Goal: Task Accomplishment & Management: Manage account settings

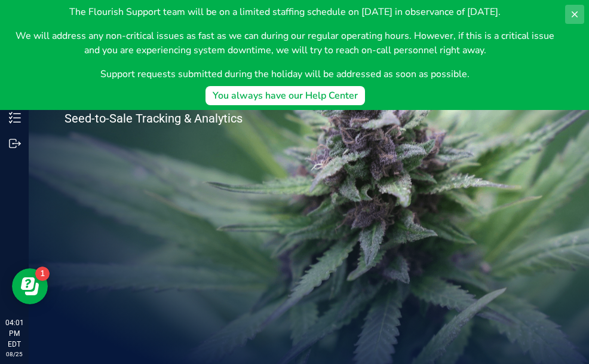
click at [580, 12] on button at bounding box center [574, 14] width 19 height 19
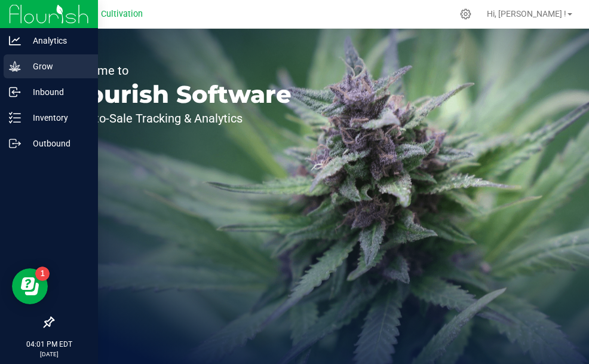
click at [36, 66] on p "Grow" at bounding box center [57, 66] width 72 height 14
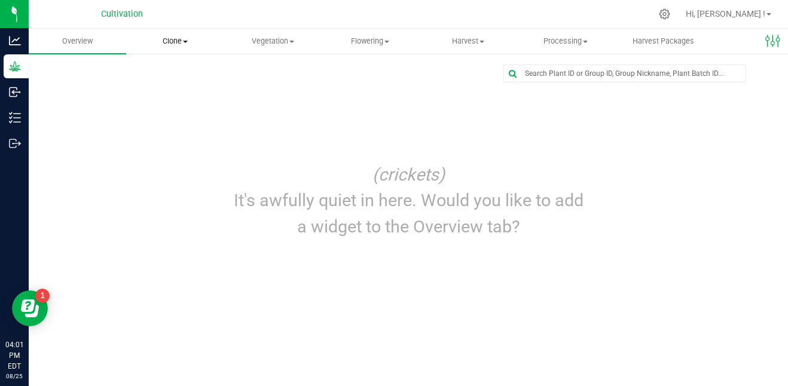
click at [172, 46] on span "Clone" at bounding box center [175, 41] width 96 height 11
click at [269, 39] on span "Vegetation" at bounding box center [273, 41] width 96 height 11
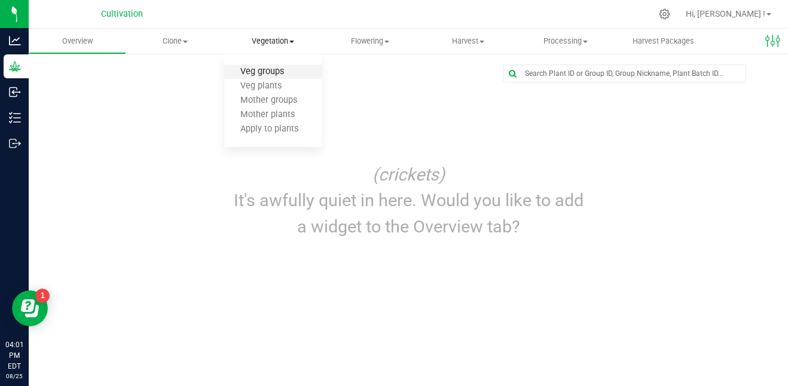
click at [283, 73] on span "Veg groups" at bounding box center [262, 72] width 76 height 10
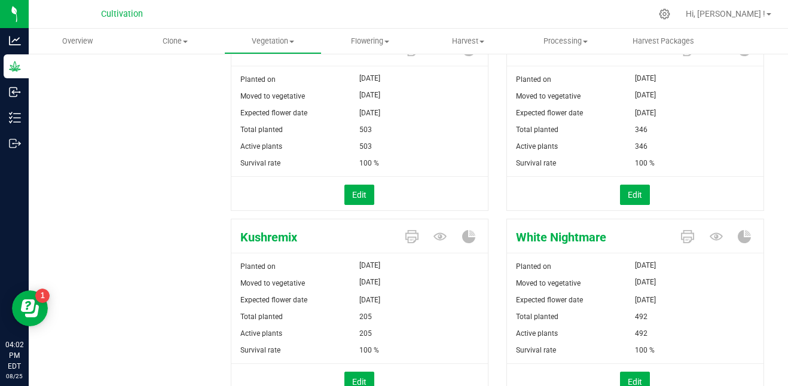
scroll to position [417, 0]
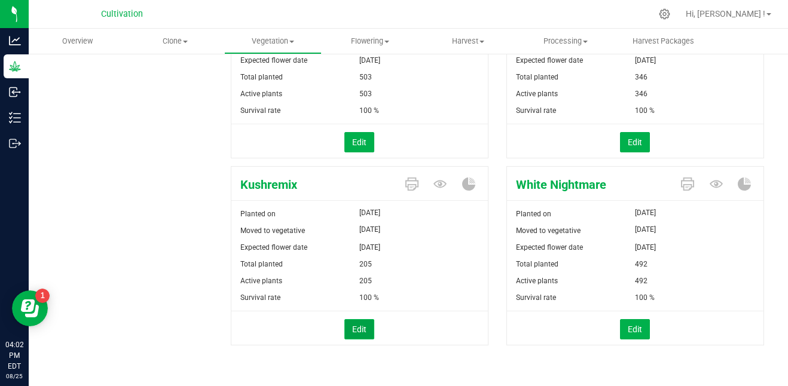
click at [361, 325] on button "Edit" at bounding box center [359, 329] width 30 height 20
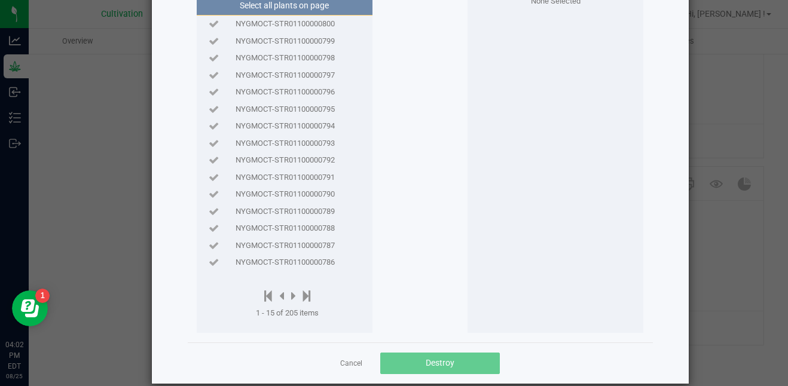
scroll to position [111, 0]
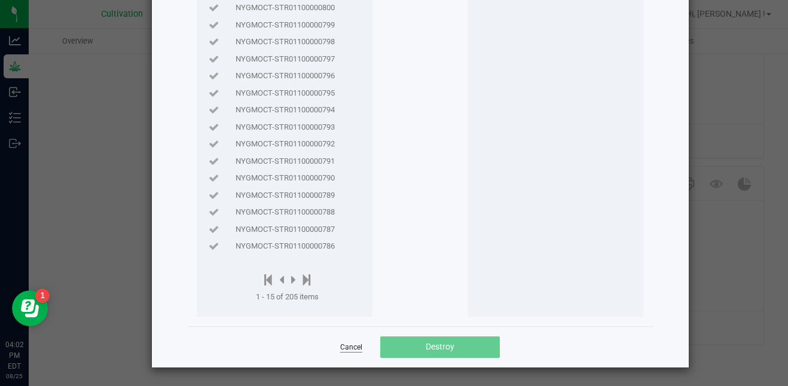
click at [345, 350] on link "Cancel" at bounding box center [351, 347] width 22 height 10
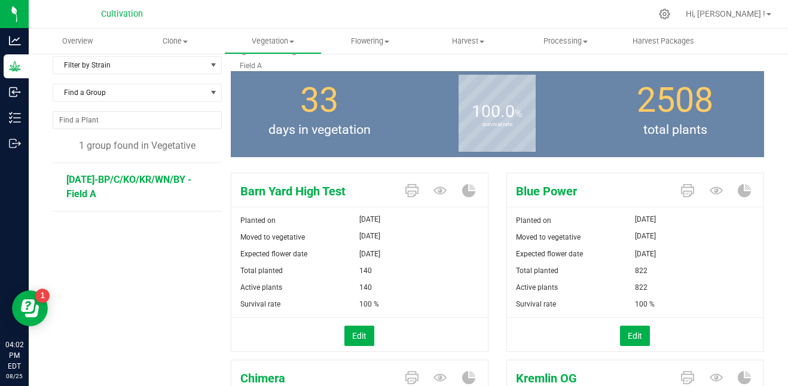
scroll to position [0, 0]
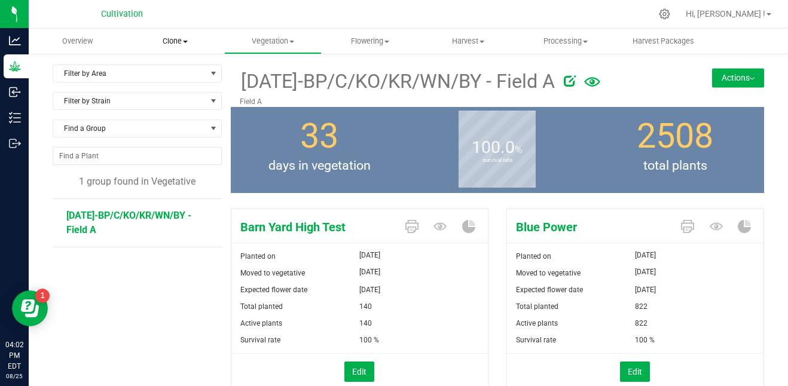
click at [176, 42] on span "Clone" at bounding box center [175, 41] width 96 height 11
click at [189, 82] on span "Cloning groups" at bounding box center [171, 86] width 90 height 10
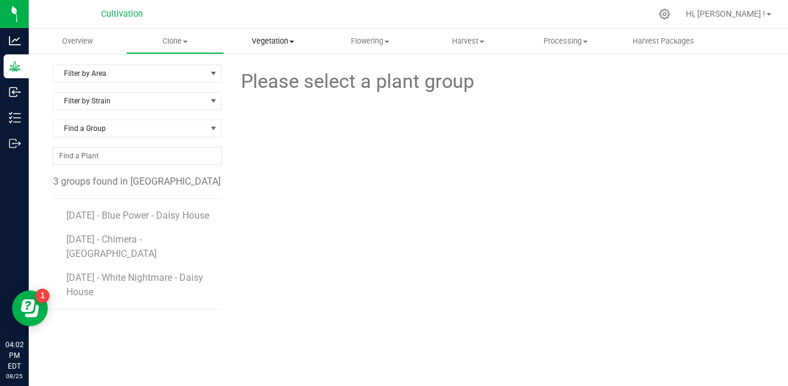
click at [270, 41] on span "Vegetation" at bounding box center [273, 41] width 96 height 11
click at [271, 72] on span "Veg groups" at bounding box center [262, 72] width 76 height 10
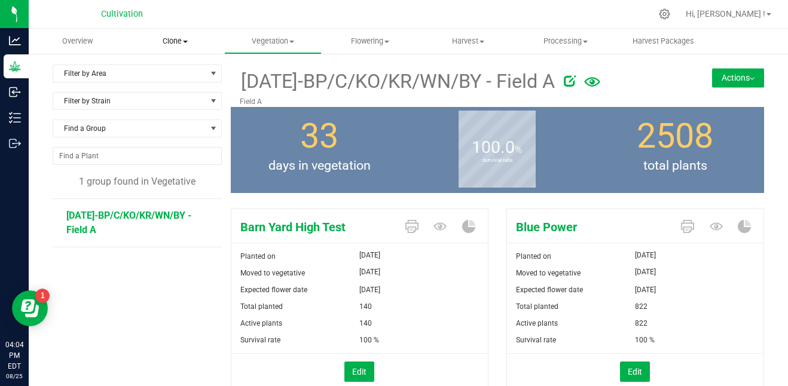
click at [171, 41] on span "Clone" at bounding box center [175, 41] width 96 height 11
click at [185, 68] on span "Create plants" at bounding box center [168, 72] width 84 height 10
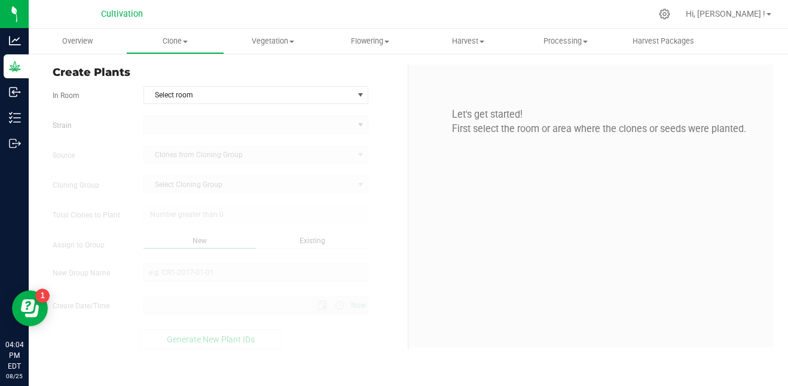
type input "8/25/2025 4:04 PM"
click at [203, 94] on span "Select room" at bounding box center [248, 95] width 209 height 17
click at [207, 74] on span "Create Plants" at bounding box center [226, 73] width 346 height 16
click at [212, 96] on span "Select room" at bounding box center [248, 95] width 209 height 17
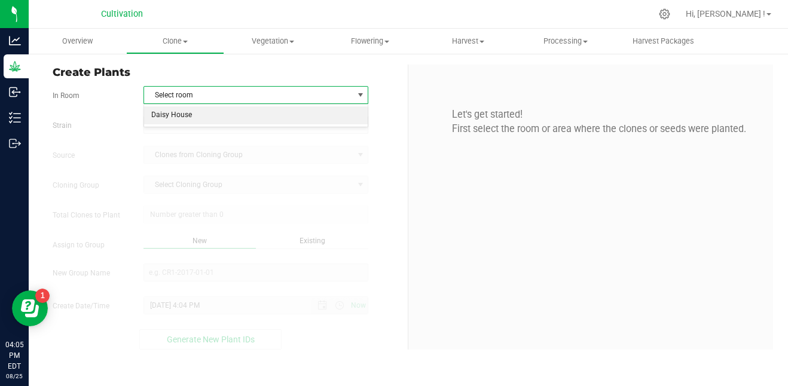
click at [209, 114] on li "Daisy House" at bounding box center [256, 115] width 224 height 18
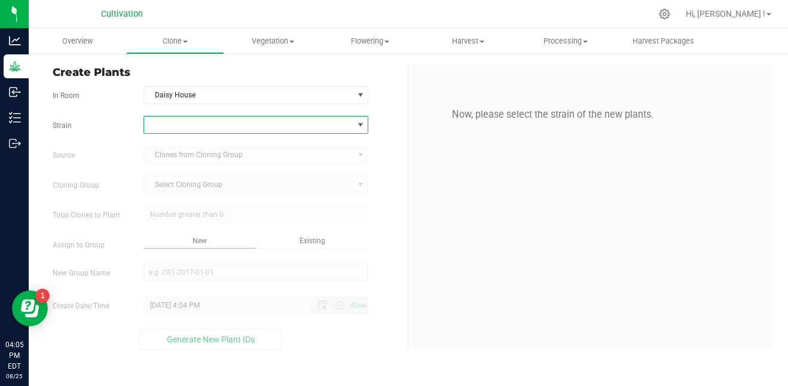
click at [215, 125] on span at bounding box center [248, 125] width 209 height 17
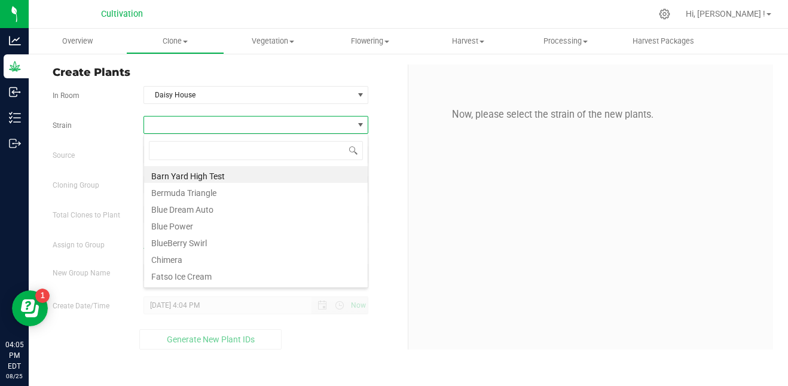
scroll to position [18, 225]
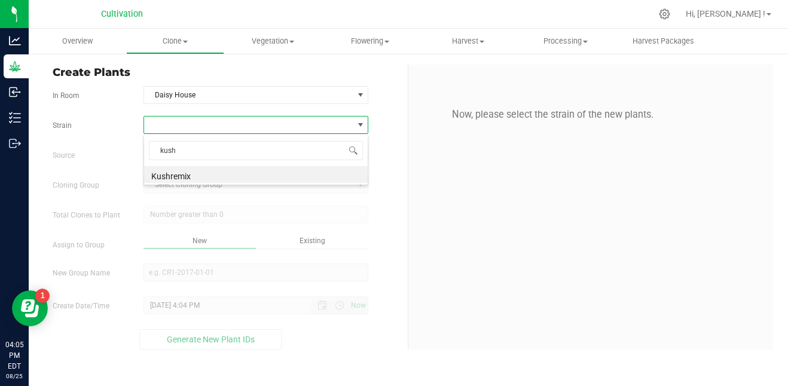
type input "kush"
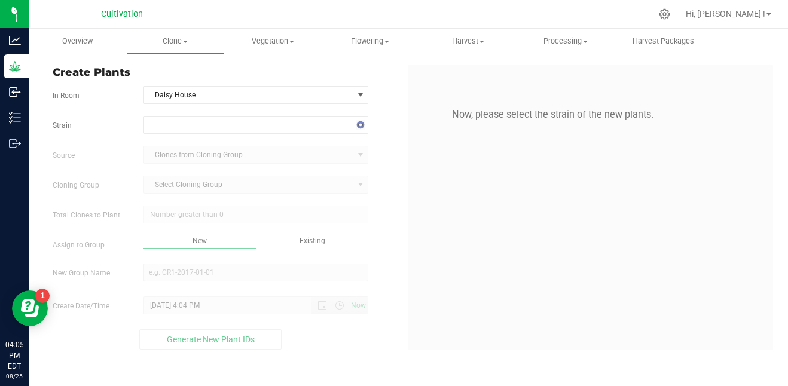
click at [220, 191] on span "Select Cloning Group Select Cloning Group" at bounding box center [255, 185] width 225 height 18
click at [224, 126] on span at bounding box center [248, 125] width 209 height 17
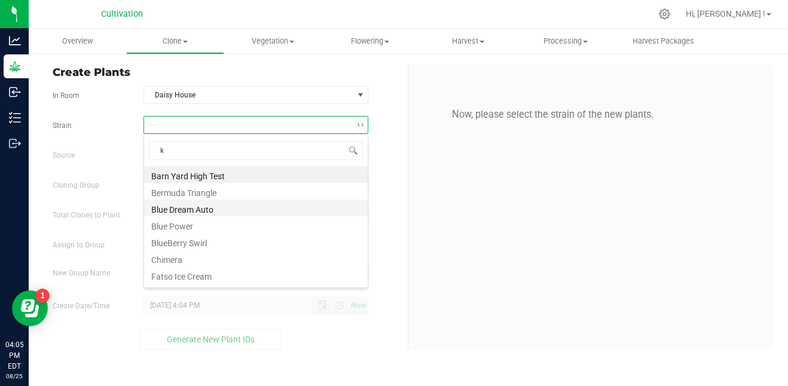
type input "ku"
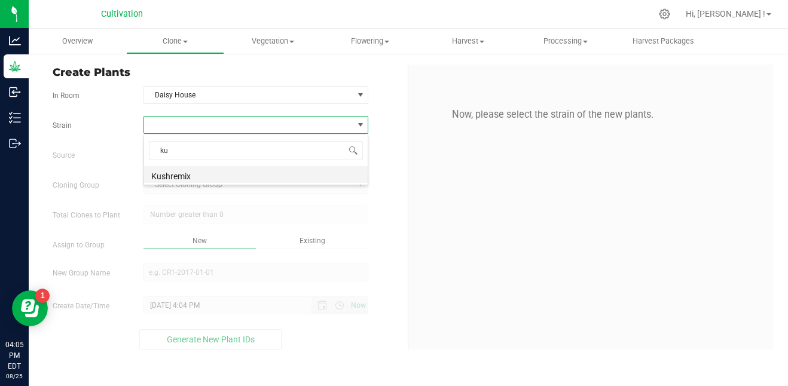
click at [204, 175] on li "Kushremix" at bounding box center [256, 174] width 224 height 17
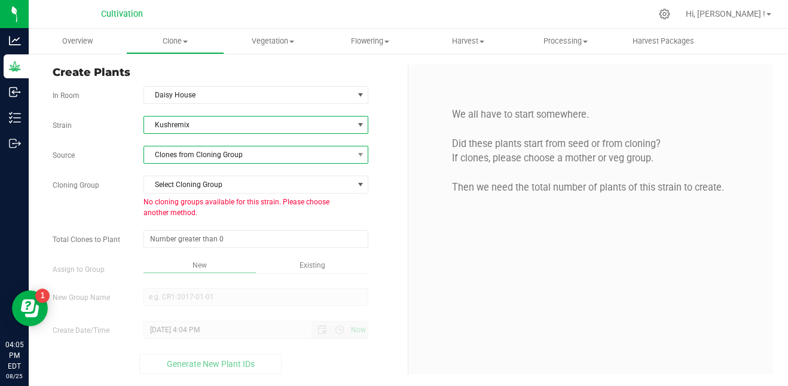
click at [231, 151] on span "Clones from Cloning Group" at bounding box center [248, 154] width 209 height 17
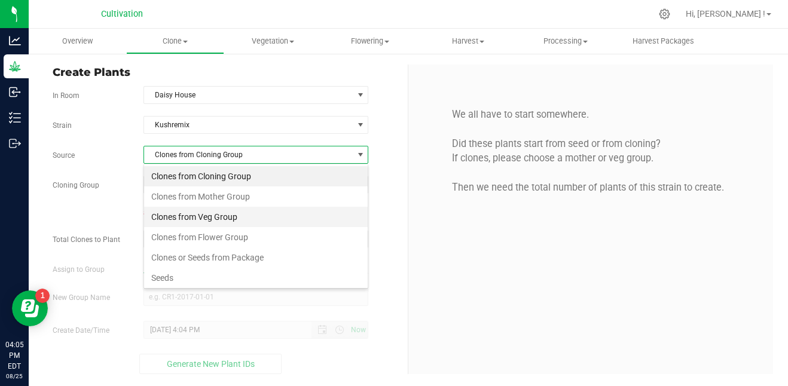
scroll to position [18, 225]
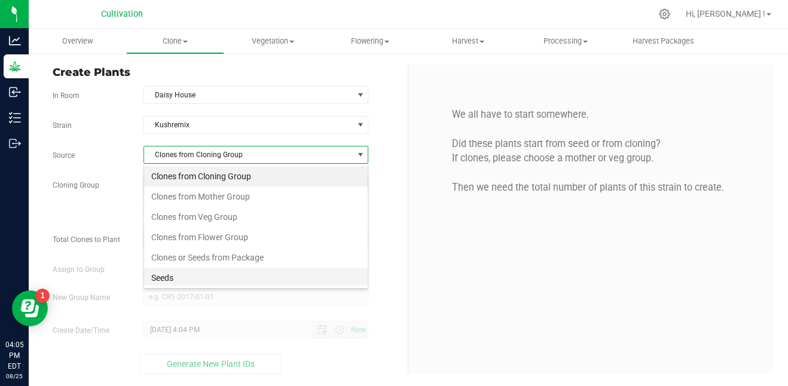
click at [204, 280] on li "Seeds" at bounding box center [256, 278] width 224 height 20
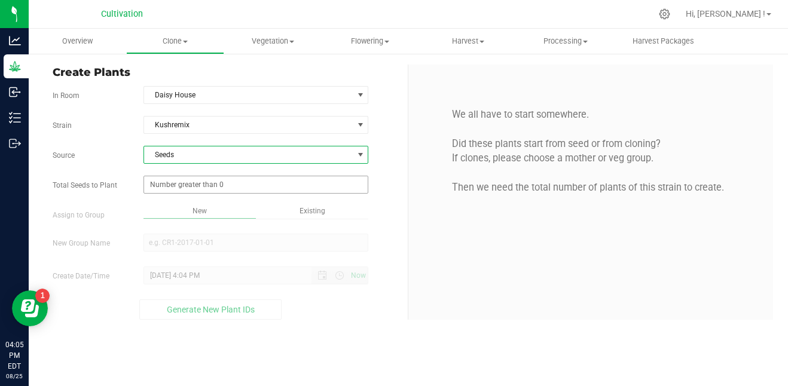
click at [214, 182] on span at bounding box center [255, 185] width 225 height 18
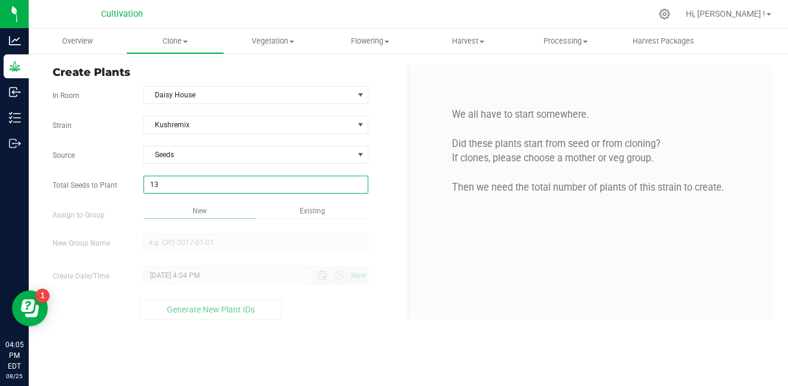
type input "134"
click at [218, 172] on div "Overview Clone Create plants Cloning groups Cloning plants Apply to plants Vege…" at bounding box center [408, 207] width 759 height 357
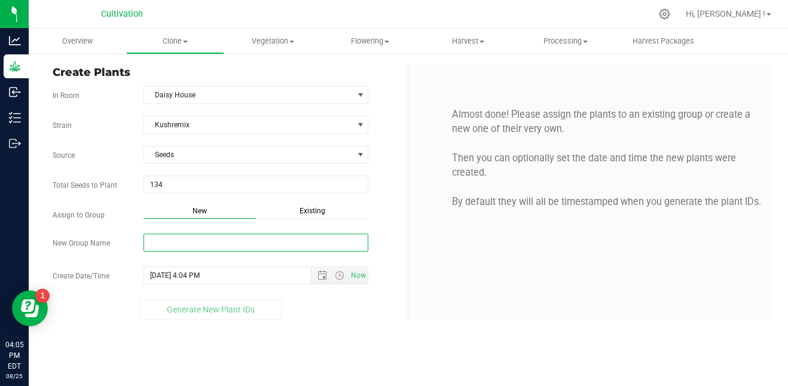
click at [191, 244] on input "New Group Name" at bounding box center [255, 243] width 225 height 18
click at [324, 276] on span "Open the date view" at bounding box center [322, 276] width 10 height 10
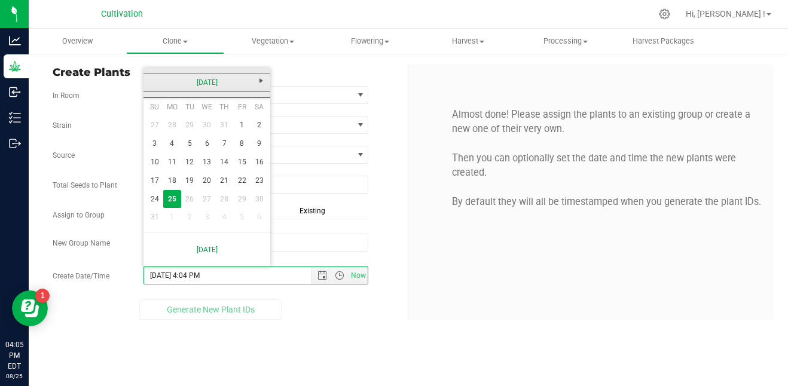
click at [161, 82] on link "August 2025" at bounding box center [207, 83] width 128 height 19
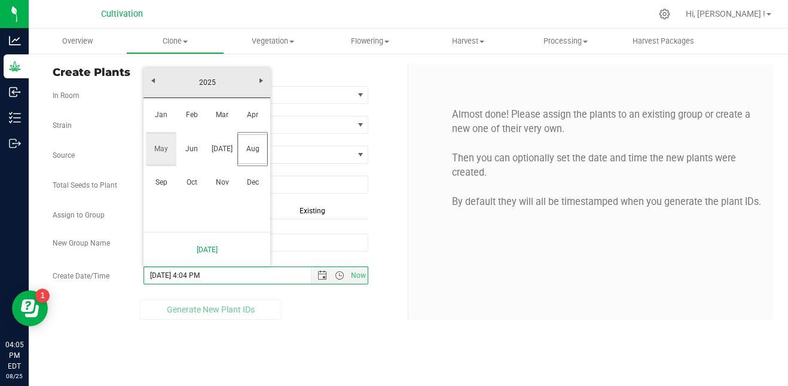
click at [164, 148] on link "May" at bounding box center [161, 149] width 30 height 30
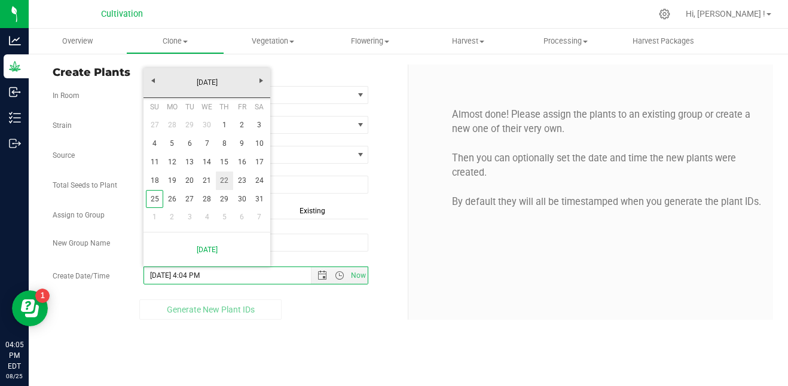
click at [222, 183] on link "22" at bounding box center [224, 181] width 17 height 19
type input "5/22/2025 4:04 PM"
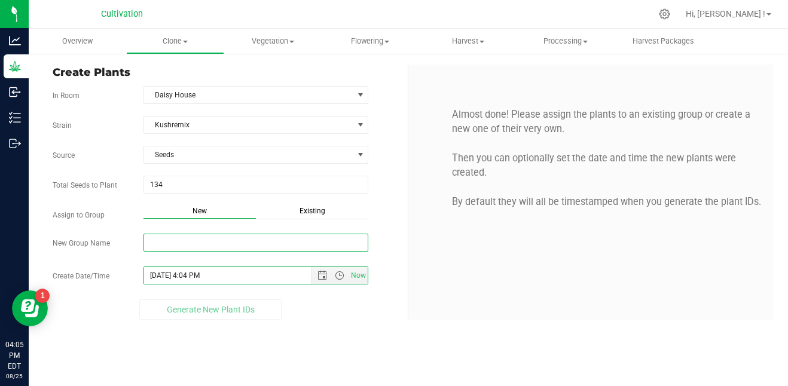
click at [185, 246] on input "New Group Name" at bounding box center [255, 243] width 225 height 18
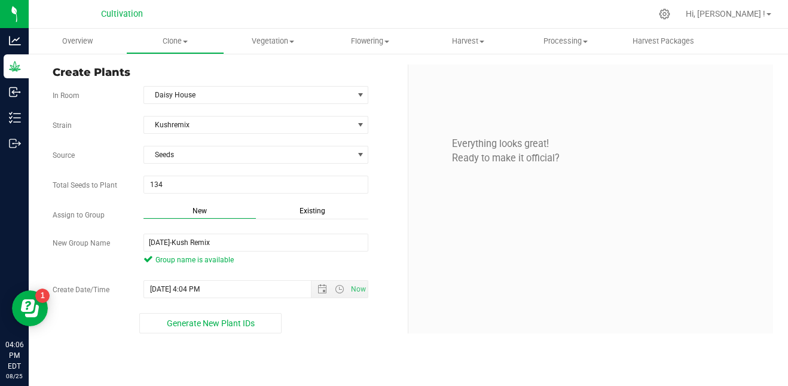
click at [423, 257] on div "Everything looks great! Ready to make it official?" at bounding box center [590, 199] width 365 height 269
click at [259, 238] on input "5/22/25-Kush Remix" at bounding box center [255, 243] width 225 height 18
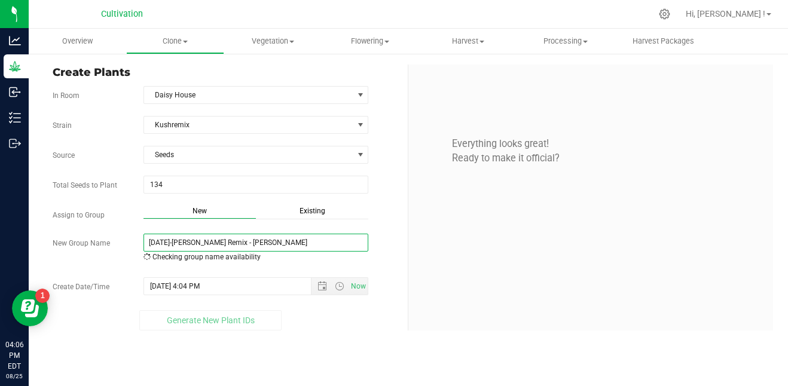
type input "5/22/25-Kush Remix - Daisy"
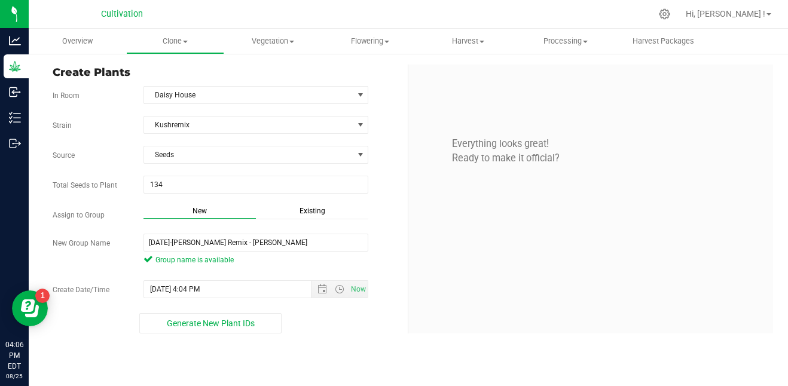
click at [292, 223] on div "Strain Kushremix Source Seeds Total Seeds to Plant 134 134 Assign to Group New …" at bounding box center [226, 225] width 346 height 218
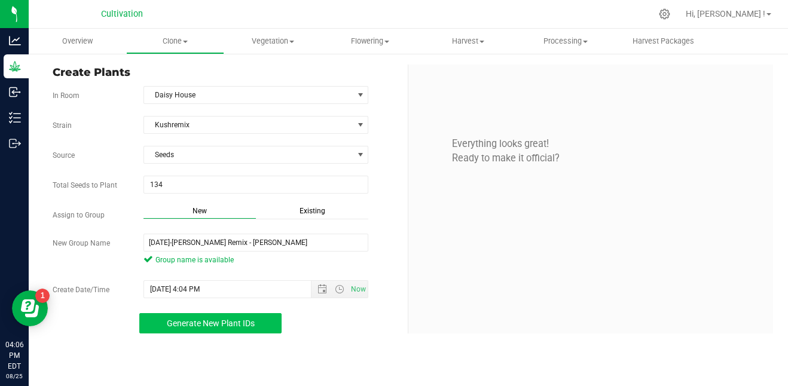
click at [240, 322] on span "Generate New Plant IDs" at bounding box center [211, 324] width 88 height 10
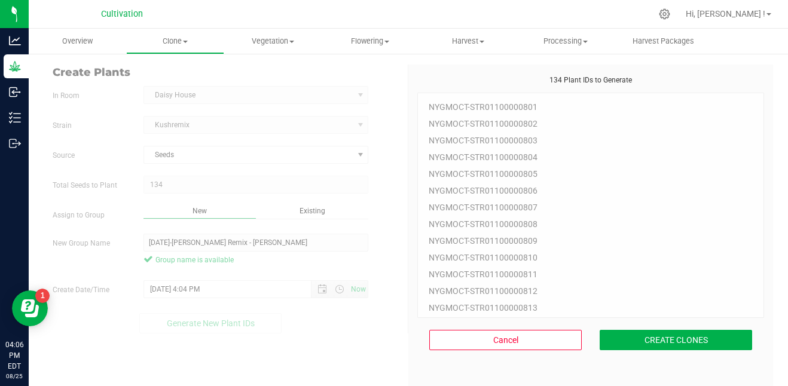
scroll to position [36, 0]
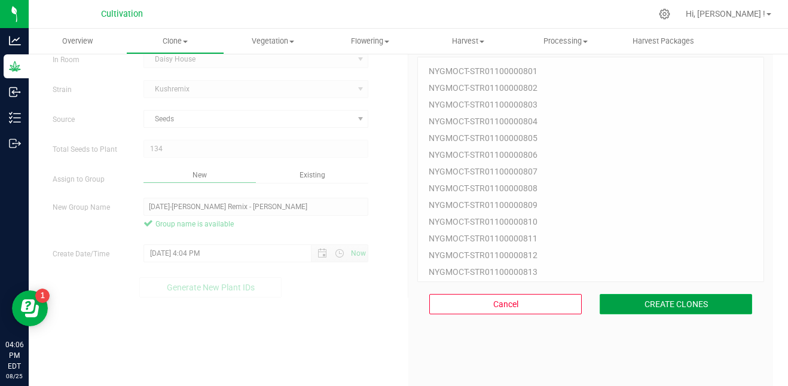
click at [589, 295] on button "CREATE CLONES" at bounding box center [675, 304] width 152 height 20
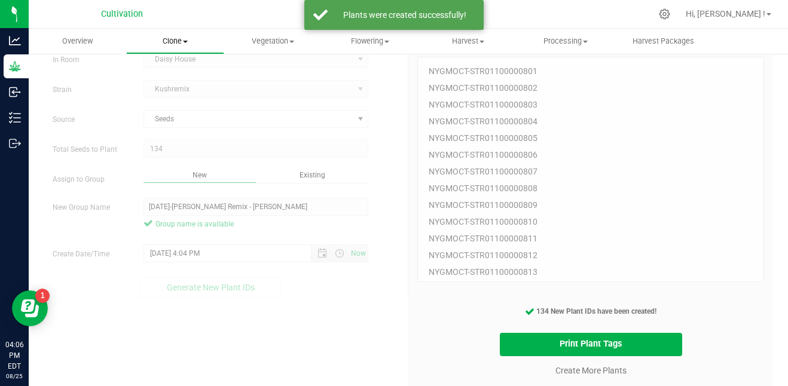
click at [175, 34] on uib-tab-heading "Clone Create plants Cloning groups Cloning plants Apply to plants" at bounding box center [175, 41] width 96 height 24
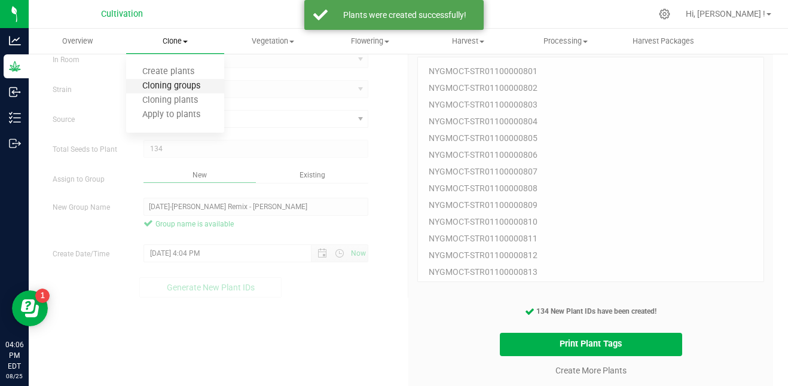
click at [193, 87] on span "Cloning groups" at bounding box center [171, 86] width 90 height 10
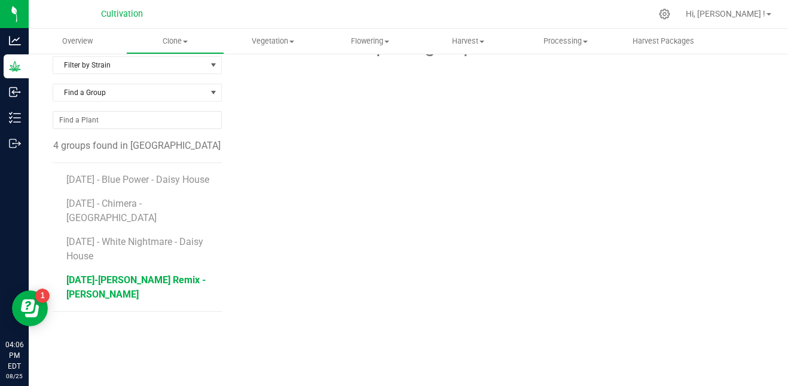
click at [169, 277] on span "5/22/25-Kush Remix - Daisy" at bounding box center [135, 287] width 139 height 26
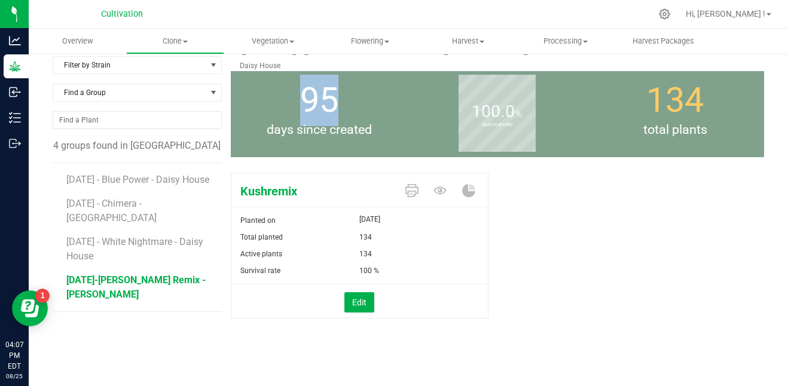
drag, startPoint x: 298, startPoint y: 95, endPoint x: 335, endPoint y: 101, distance: 37.5
click at [335, 101] on span "95" at bounding box center [319, 100] width 38 height 40
drag, startPoint x: 335, startPoint y: 101, endPoint x: 402, endPoint y: 151, distance: 84.2
click at [402, 151] on div "95 days since created" at bounding box center [320, 114] width 178 height 86
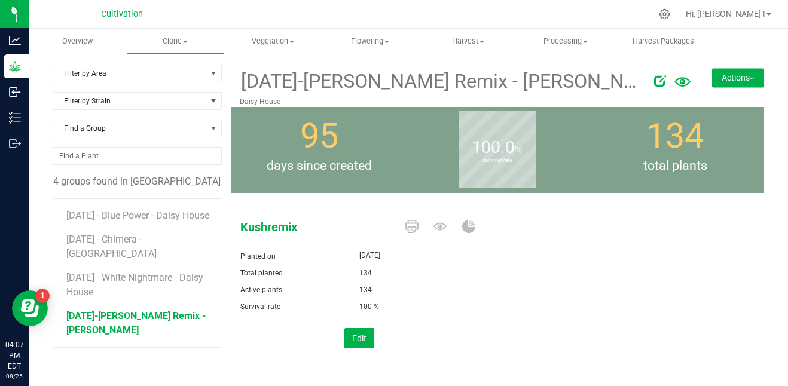
click at [589, 78] on button "Actions" at bounding box center [738, 77] width 52 height 19
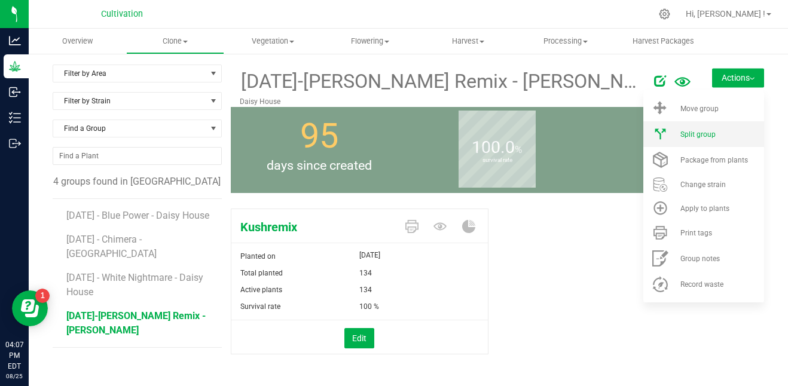
click at [589, 133] on span "Split group" at bounding box center [697, 134] width 35 height 8
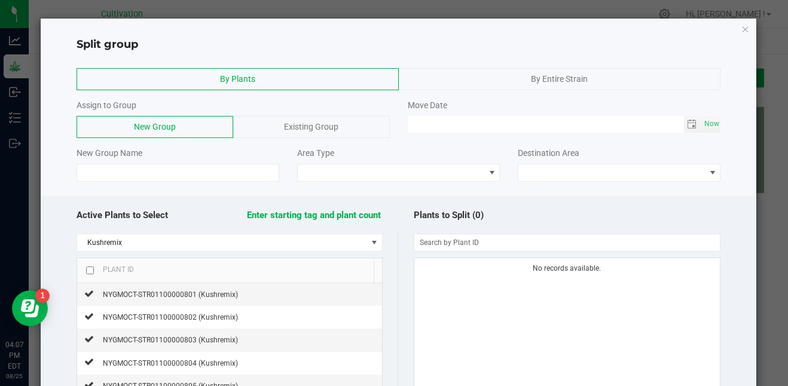
click at [436, 79] on div "By Entire Strain" at bounding box center [560, 79] width 322 height 22
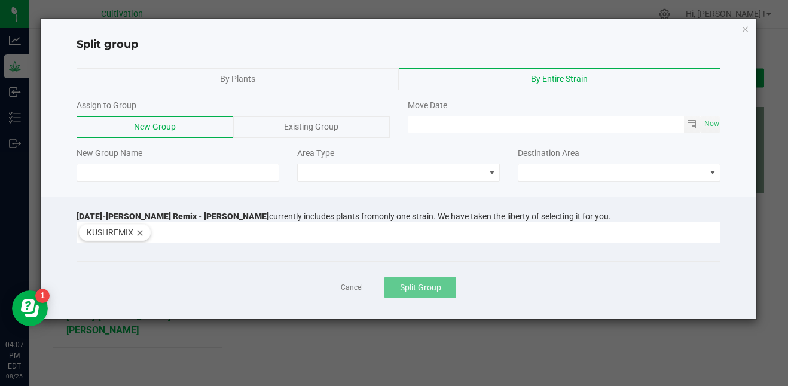
click at [328, 123] on span "Existing Group" at bounding box center [311, 127] width 54 height 10
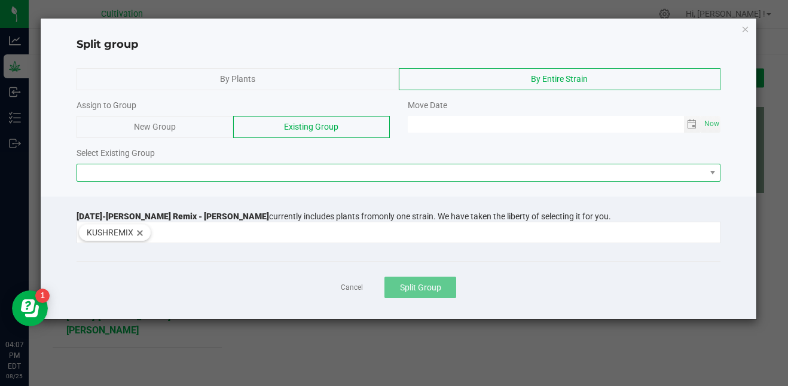
click at [225, 175] on span at bounding box center [391, 172] width 628 height 17
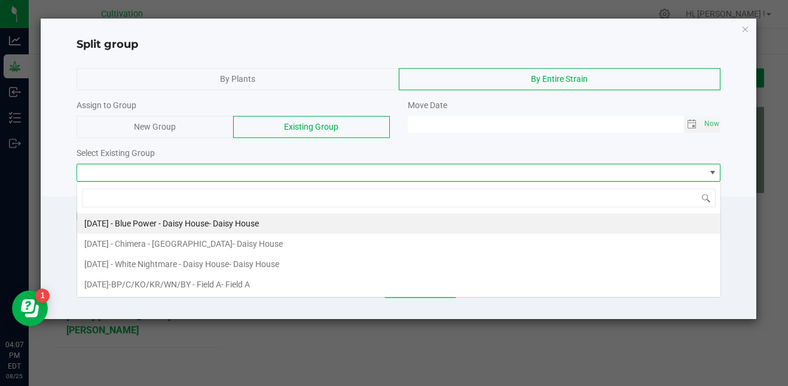
scroll to position [18, 644]
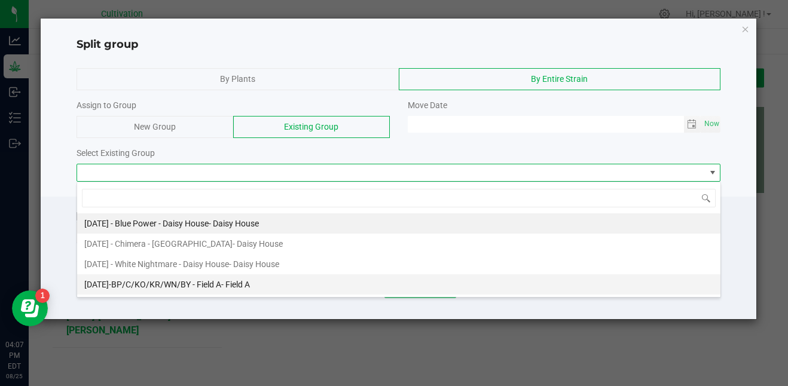
click at [184, 289] on span "[DATE]-BP/C/KO/KR/WN/BY - Field A" at bounding box center [152, 285] width 137 height 10
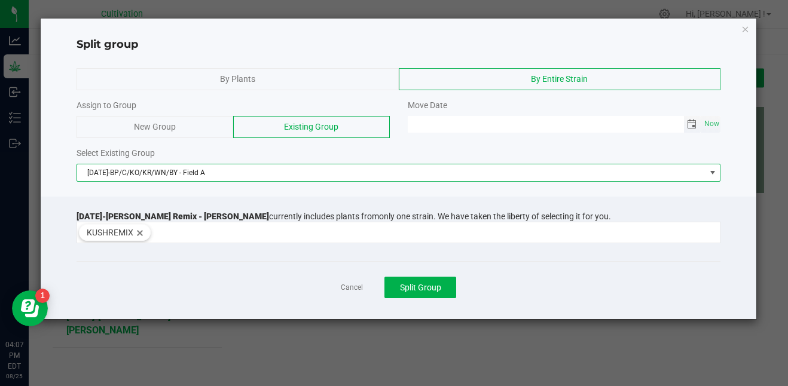
click at [589, 127] on span "Toggle calendar" at bounding box center [692, 125] width 10 height 10
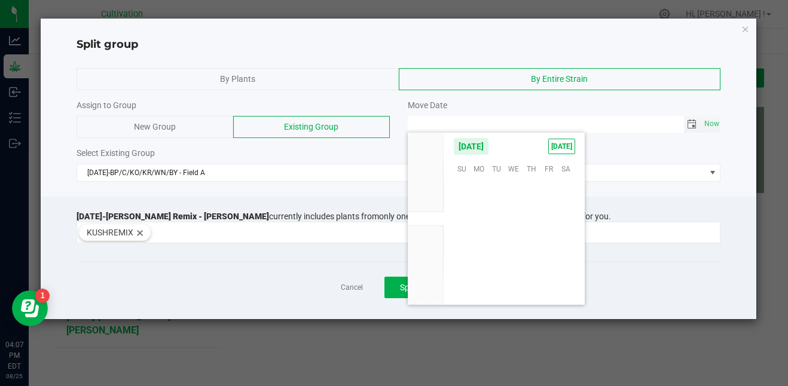
scroll to position [193699, 0]
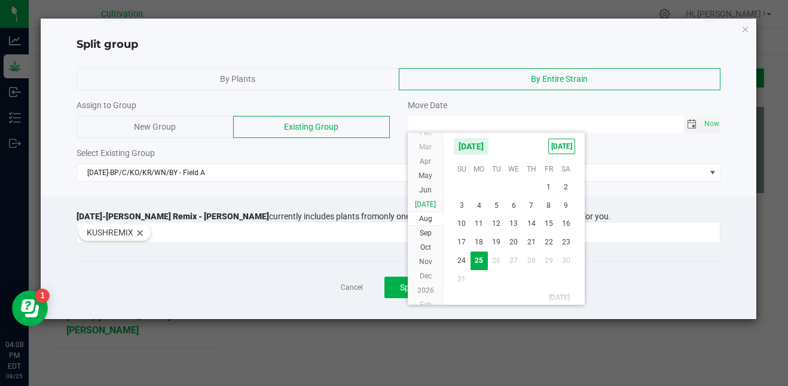
click at [429, 206] on span "Jul" at bounding box center [425, 204] width 21 height 8
click at [513, 244] on span "23" at bounding box center [513, 241] width 17 height 19
type input "07/23/2025 12:00 AM"
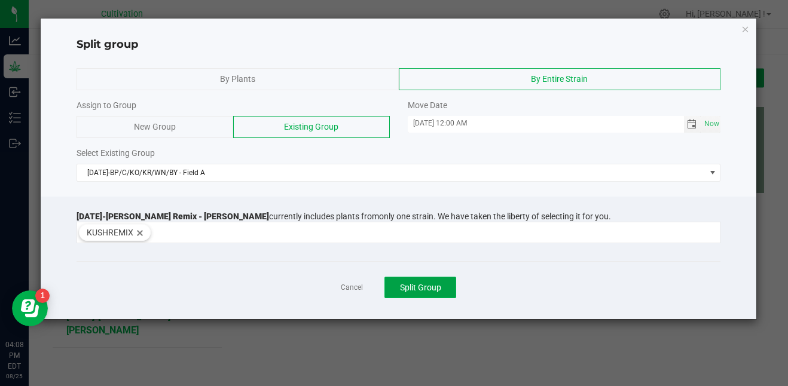
click at [418, 287] on span "Split Group" at bounding box center [420, 288] width 41 height 10
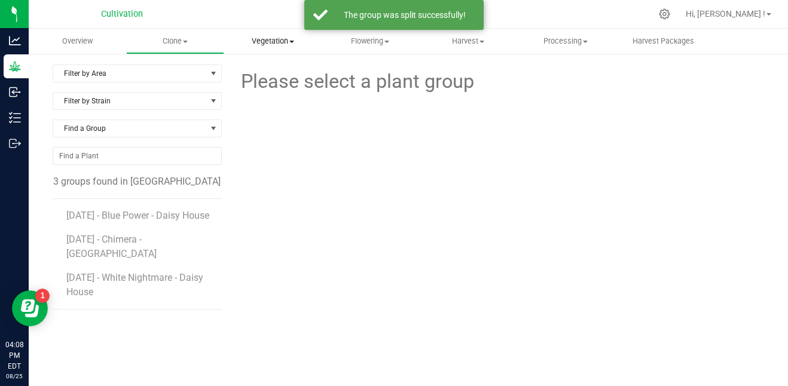
click at [270, 42] on span "Vegetation" at bounding box center [273, 41] width 96 height 11
click at [274, 71] on span "Veg groups" at bounding box center [262, 72] width 76 height 10
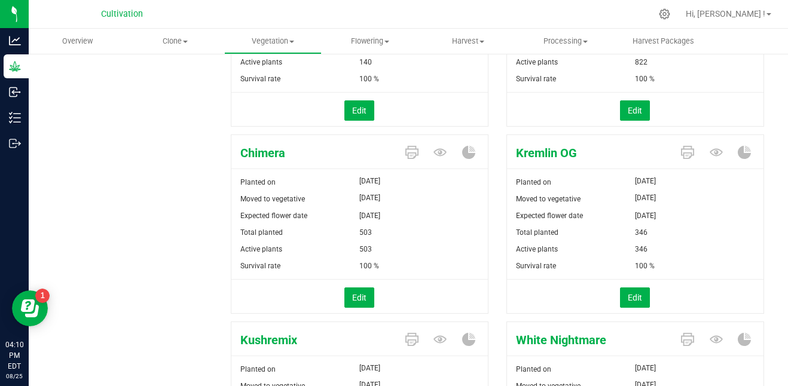
scroll to position [262, 0]
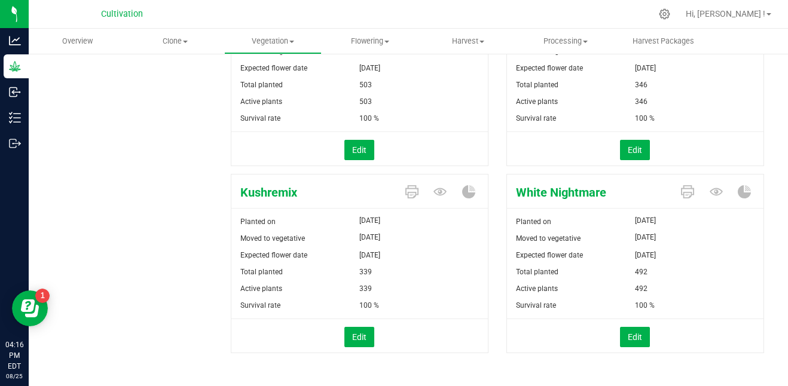
scroll to position [417, 0]
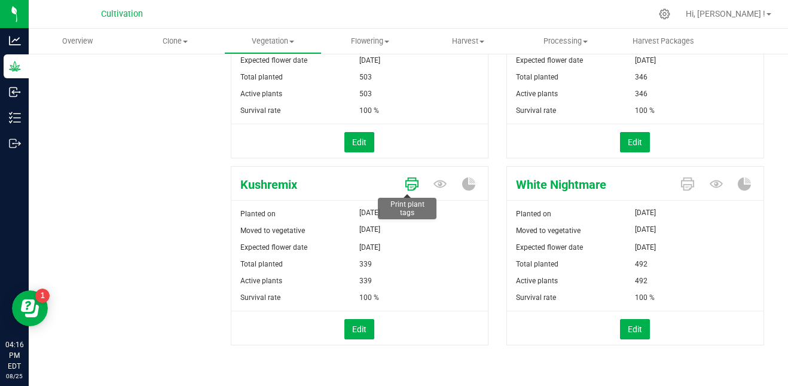
click at [405, 179] on icon at bounding box center [411, 184] width 13 height 13
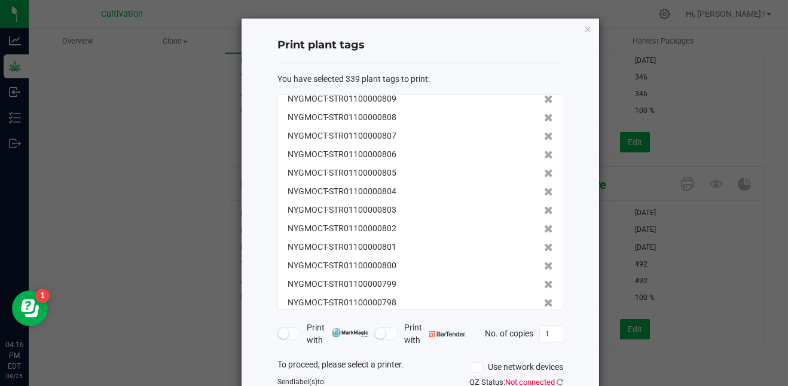
scroll to position [2398, 0]
click at [544, 207] on icon at bounding box center [548, 210] width 9 height 8
click at [544, 224] on icon at bounding box center [548, 228] width 9 height 8
click at [544, 207] on icon at bounding box center [548, 210] width 9 height 8
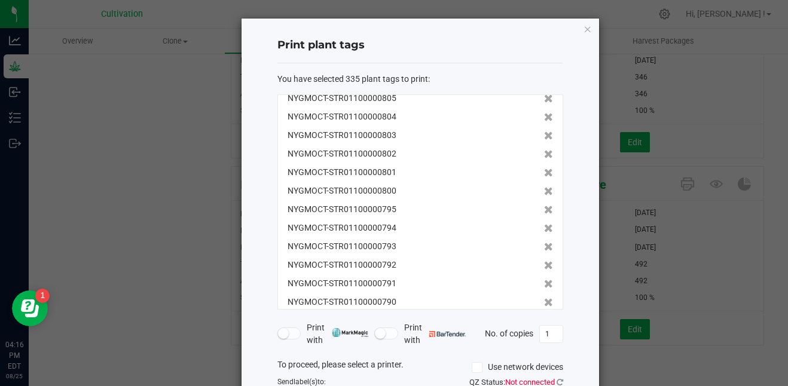
click at [544, 207] on icon at bounding box center [548, 210] width 9 height 8
click at [544, 224] on icon at bounding box center [548, 228] width 9 height 8
click at [544, 207] on icon at bounding box center [548, 210] width 9 height 8
click at [544, 224] on icon at bounding box center [548, 228] width 9 height 8
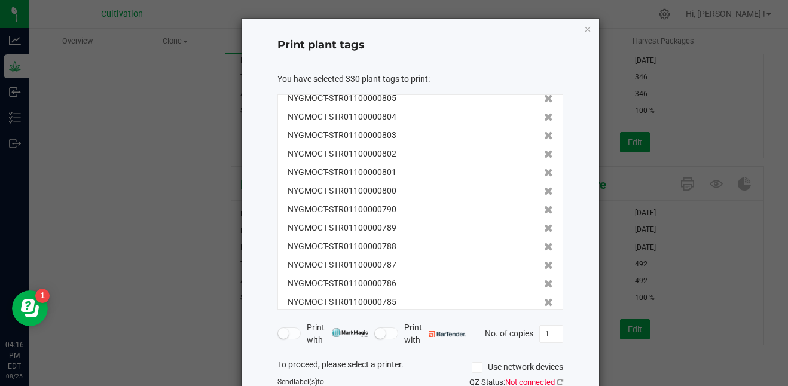
click at [544, 207] on icon at bounding box center [548, 210] width 9 height 8
click at [544, 224] on icon at bounding box center [548, 228] width 9 height 8
click at [544, 207] on icon at bounding box center [548, 210] width 9 height 8
click at [544, 224] on icon at bounding box center [548, 228] width 9 height 8
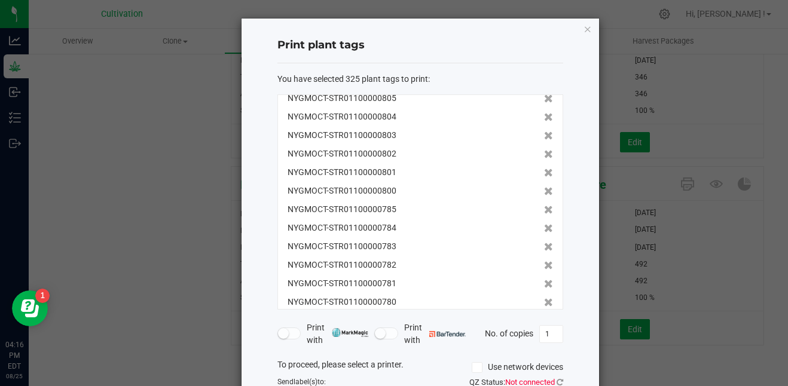
click at [544, 207] on icon at bounding box center [548, 210] width 9 height 8
click at [544, 224] on icon at bounding box center [548, 228] width 9 height 8
click at [544, 207] on icon at bounding box center [548, 210] width 9 height 8
click at [544, 224] on icon at bounding box center [548, 228] width 9 height 8
click at [544, 207] on icon at bounding box center [548, 210] width 9 height 8
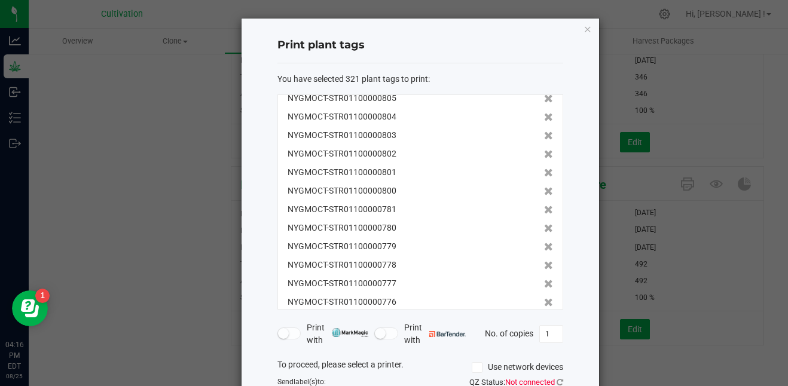
click at [544, 224] on icon at bounding box center [548, 228] width 9 height 8
click at [544, 207] on icon at bounding box center [548, 210] width 9 height 8
click at [544, 224] on icon at bounding box center [548, 228] width 9 height 8
click at [544, 207] on icon at bounding box center [548, 210] width 9 height 8
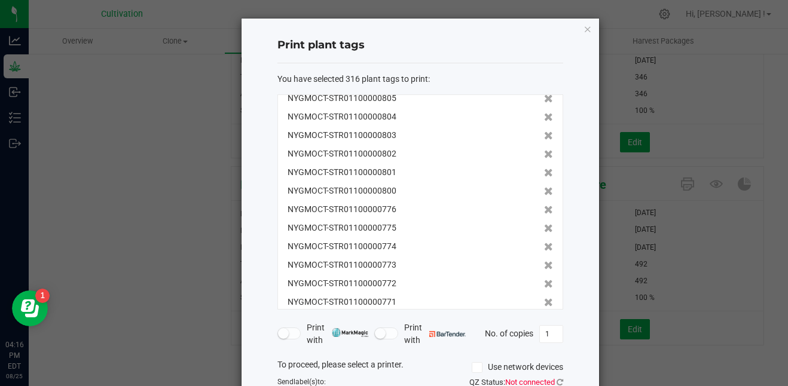
click at [544, 224] on icon at bounding box center [548, 228] width 9 height 8
click at [544, 207] on icon at bounding box center [548, 210] width 9 height 8
click at [544, 224] on icon at bounding box center [548, 228] width 9 height 8
click at [544, 207] on icon at bounding box center [548, 210] width 9 height 8
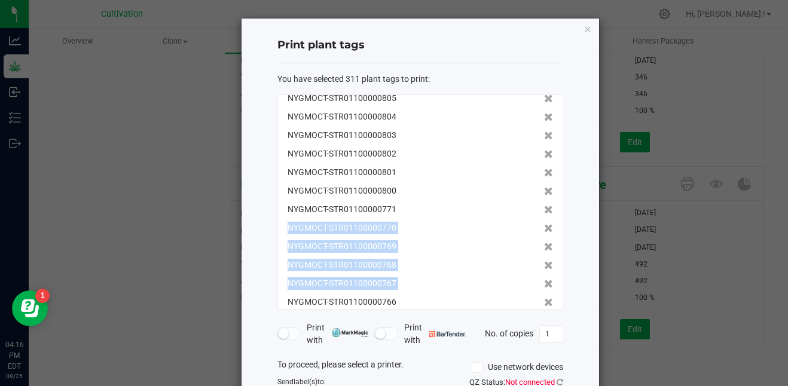
drag, startPoint x: 534, startPoint y: 207, endPoint x: 534, endPoint y: 313, distance: 105.8
click at [534, 313] on form "You have selected 311 plant tags to print : NYGMOCT-STR01100000934 NYGMOCT-STR0…" at bounding box center [420, 244] width 286 height 342
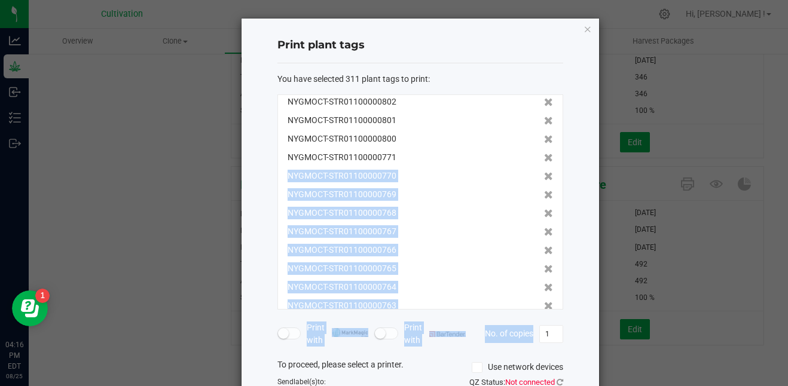
drag, startPoint x: 534, startPoint y: 313, endPoint x: 530, endPoint y: 279, distance: 34.4
click at [530, 279] on div "NYGMOCT-STR01100000934 NYGMOCT-STR01100000933 NYGMOCT-STR01100000932 NYGMOCT-ST…" at bounding box center [420, 201] width 286 height 215
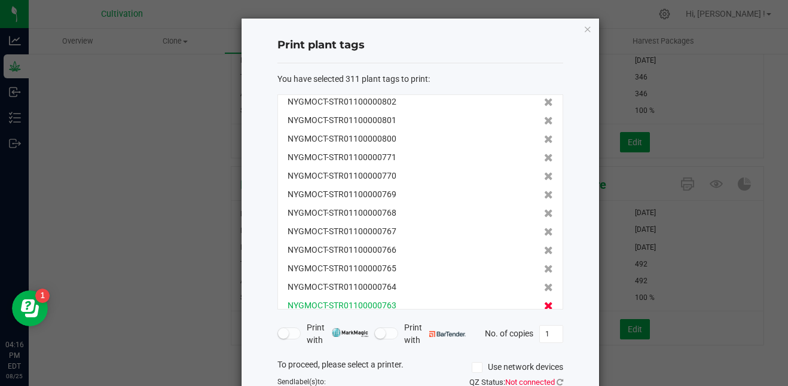
click at [544, 302] on icon at bounding box center [548, 306] width 9 height 8
click at [544, 320] on icon at bounding box center [548, 324] width 9 height 8
click at [544, 302] on icon at bounding box center [548, 306] width 9 height 8
click at [544, 320] on icon at bounding box center [548, 324] width 9 height 8
click at [544, 302] on icon at bounding box center [548, 306] width 9 height 8
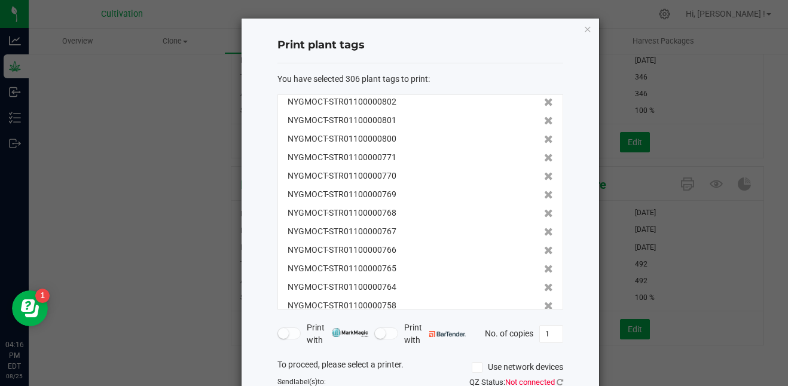
click at [544, 302] on icon at bounding box center [548, 306] width 9 height 8
click at [544, 320] on icon at bounding box center [548, 324] width 9 height 8
click at [544, 302] on icon at bounding box center [548, 306] width 9 height 8
click at [544, 320] on icon at bounding box center [548, 324] width 9 height 8
click at [544, 302] on icon at bounding box center [548, 306] width 9 height 8
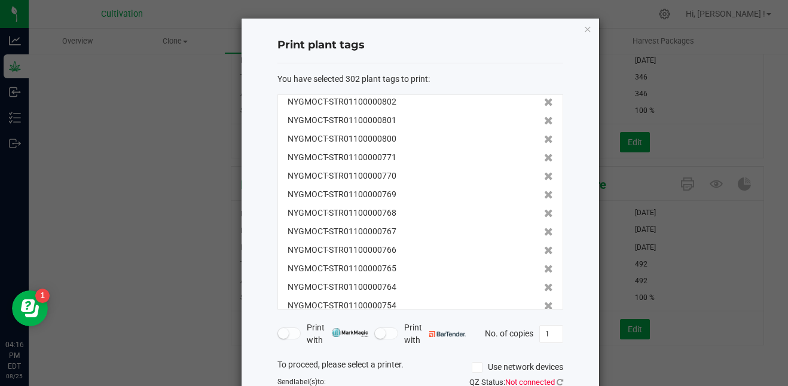
click at [544, 320] on icon at bounding box center [548, 324] width 9 height 8
click at [544, 302] on icon at bounding box center [548, 306] width 9 height 8
click at [544, 320] on icon at bounding box center [548, 324] width 9 height 8
click at [544, 302] on icon at bounding box center [548, 306] width 9 height 8
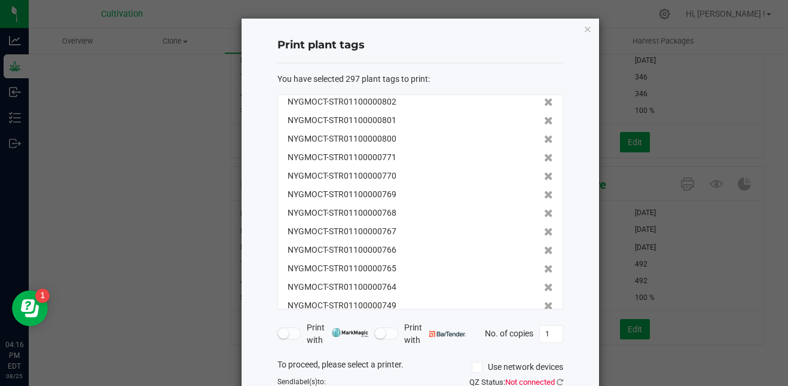
click at [544, 320] on icon at bounding box center [548, 324] width 9 height 8
click at [544, 302] on icon at bounding box center [548, 306] width 9 height 8
click at [544, 320] on icon at bounding box center [548, 324] width 9 height 8
click at [544, 302] on icon at bounding box center [548, 306] width 9 height 8
click at [544, 320] on icon at bounding box center [548, 324] width 9 height 8
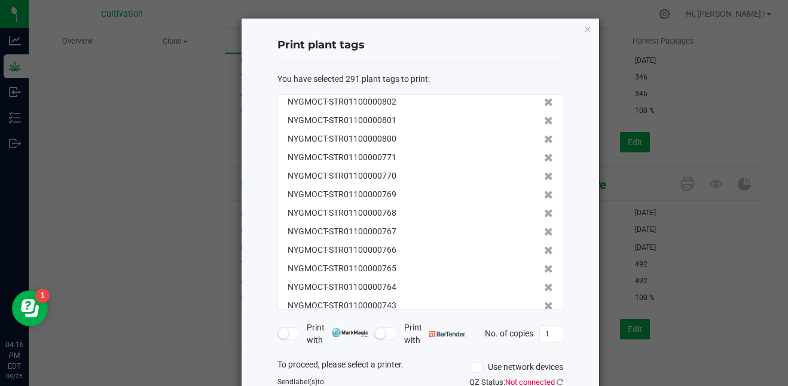
click at [544, 302] on icon at bounding box center [548, 306] width 9 height 8
click at [544, 320] on icon at bounding box center [548, 324] width 9 height 8
click at [544, 302] on icon at bounding box center [548, 306] width 9 height 8
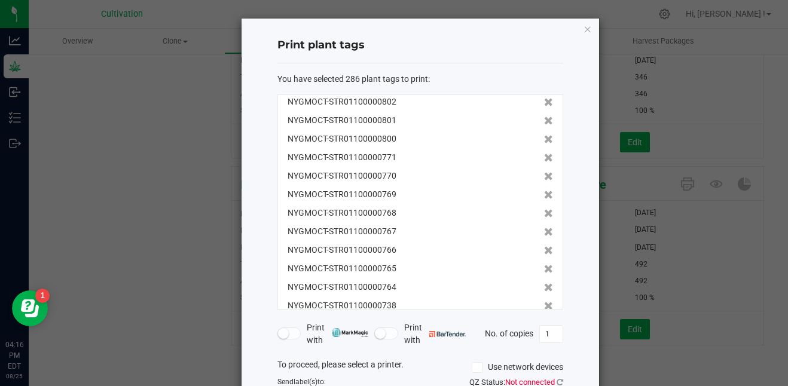
click at [544, 302] on icon at bounding box center [548, 306] width 9 height 8
click at [544, 320] on icon at bounding box center [548, 324] width 9 height 8
click at [544, 302] on icon at bounding box center [548, 306] width 9 height 8
click at [544, 320] on icon at bounding box center [548, 324] width 9 height 8
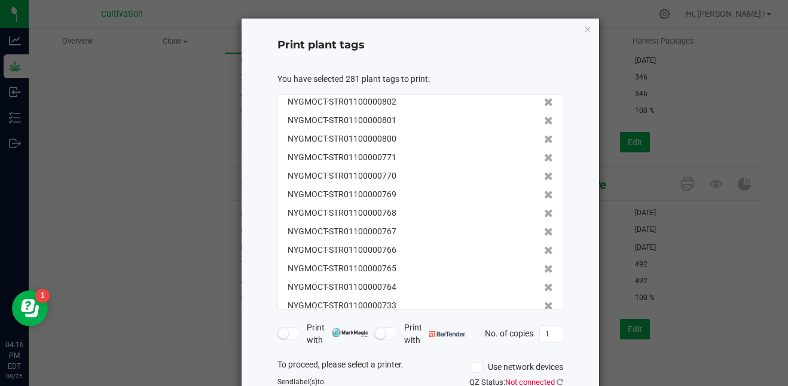
click at [544, 302] on icon at bounding box center [548, 306] width 9 height 8
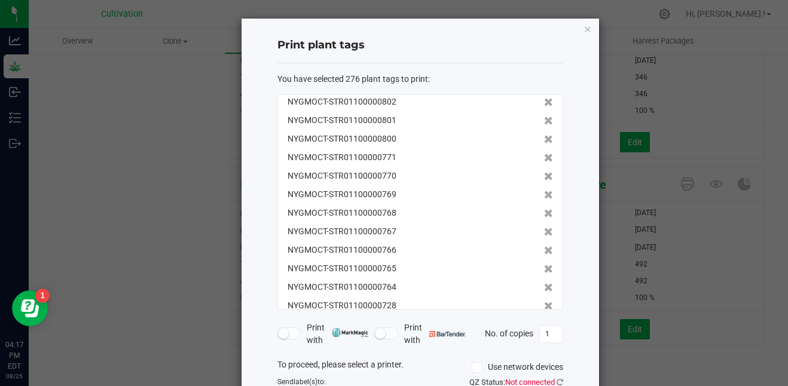
click at [544, 302] on icon at bounding box center [548, 306] width 9 height 8
click at [544, 320] on icon at bounding box center [548, 324] width 9 height 8
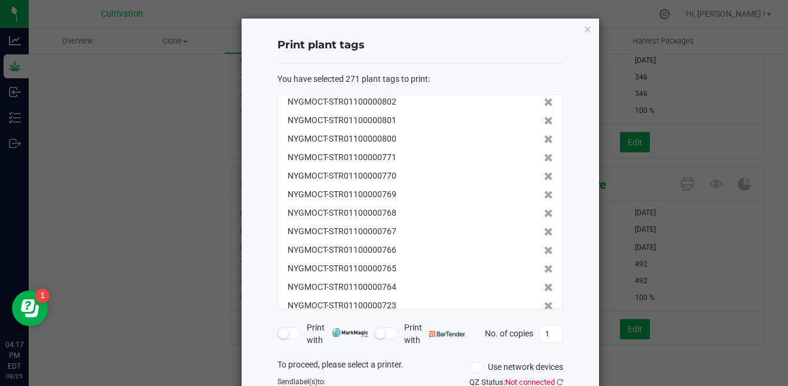
click at [544, 302] on icon at bounding box center [548, 306] width 9 height 8
click at [544, 320] on icon at bounding box center [548, 324] width 9 height 8
click at [544, 302] on icon at bounding box center [548, 306] width 9 height 8
click at [544, 320] on icon at bounding box center [548, 324] width 9 height 8
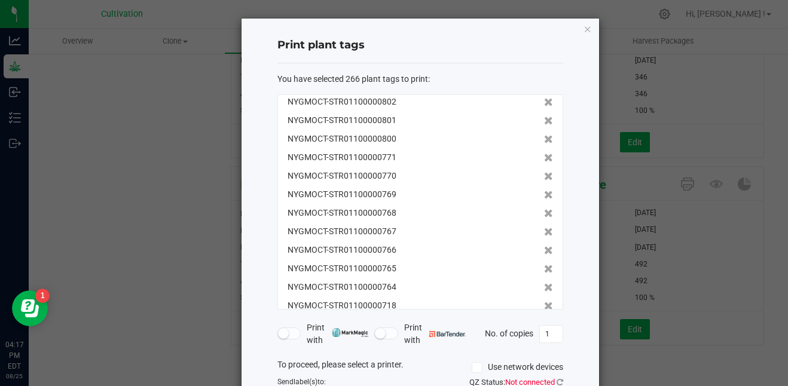
click at [544, 302] on icon at bounding box center [548, 306] width 9 height 8
click at [544, 320] on icon at bounding box center [548, 324] width 9 height 8
click at [544, 302] on icon at bounding box center [548, 306] width 9 height 8
click at [544, 320] on icon at bounding box center [548, 324] width 9 height 8
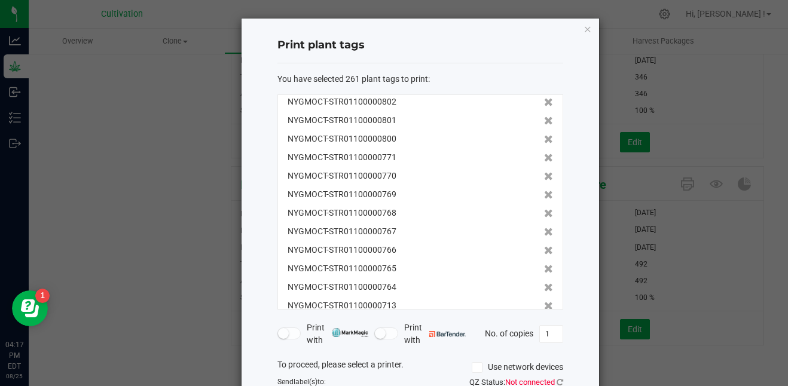
click at [544, 302] on icon at bounding box center [548, 306] width 9 height 8
click at [544, 320] on icon at bounding box center [548, 324] width 9 height 8
click at [544, 302] on icon at bounding box center [548, 306] width 9 height 8
click at [544, 320] on icon at bounding box center [548, 324] width 9 height 8
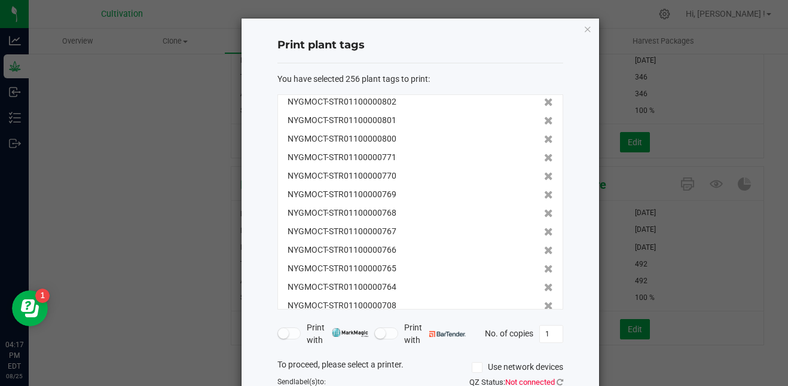
click at [544, 302] on icon at bounding box center [548, 306] width 9 height 8
click at [544, 320] on icon at bounding box center [548, 324] width 9 height 8
click at [544, 302] on icon at bounding box center [548, 306] width 9 height 8
click at [544, 320] on icon at bounding box center [548, 324] width 9 height 8
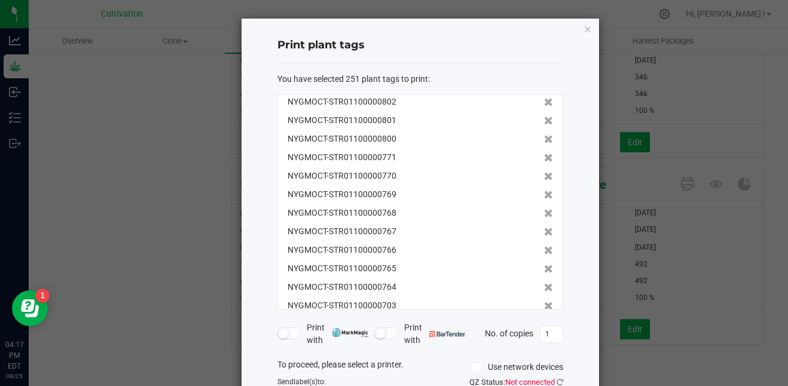
click at [544, 302] on icon at bounding box center [548, 306] width 9 height 8
click at [544, 320] on icon at bounding box center [548, 324] width 9 height 8
click at [544, 302] on icon at bounding box center [548, 306] width 9 height 8
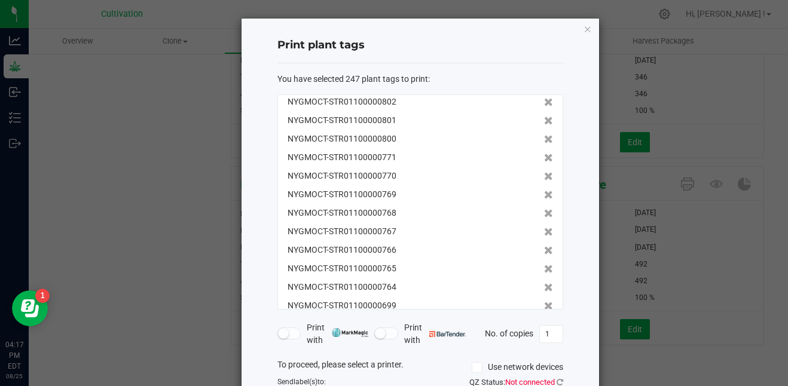
click at [544, 320] on icon at bounding box center [548, 324] width 9 height 8
click at [544, 302] on icon at bounding box center [548, 306] width 9 height 8
click at [544, 320] on icon at bounding box center [548, 324] width 9 height 8
click at [544, 302] on icon at bounding box center [548, 306] width 9 height 8
click at [544, 320] on icon at bounding box center [548, 324] width 9 height 8
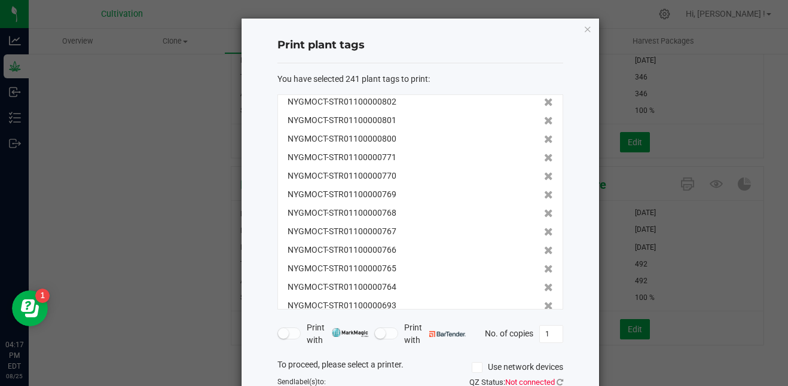
click at [544, 302] on icon at bounding box center [548, 306] width 9 height 8
click at [544, 320] on icon at bounding box center [548, 324] width 9 height 8
click at [544, 302] on icon at bounding box center [548, 306] width 9 height 8
click at [544, 320] on icon at bounding box center [548, 324] width 9 height 8
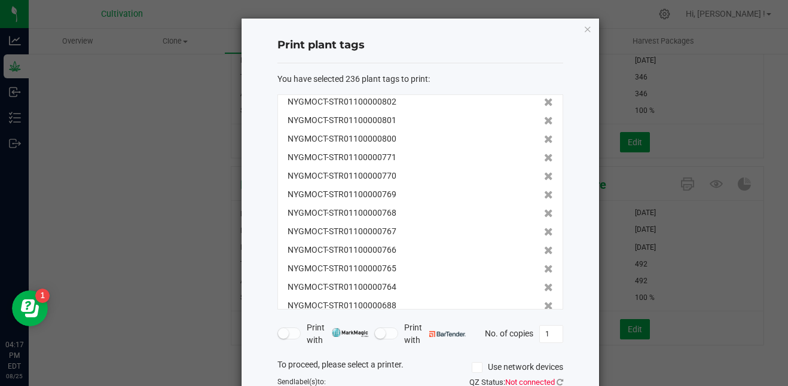
click at [544, 302] on icon at bounding box center [548, 306] width 9 height 8
click at [544, 320] on icon at bounding box center [548, 324] width 9 height 8
click at [544, 302] on icon at bounding box center [548, 306] width 9 height 8
click at [544, 303] on icon at bounding box center [548, 306] width 9 height 8
click at [535, 303] on div "NYGMOCT-STR01100000934 NYGMOCT-STR01100000933 NYGMOCT-STR01100000932 NYGMOCT-ST…" at bounding box center [420, 201] width 286 height 215
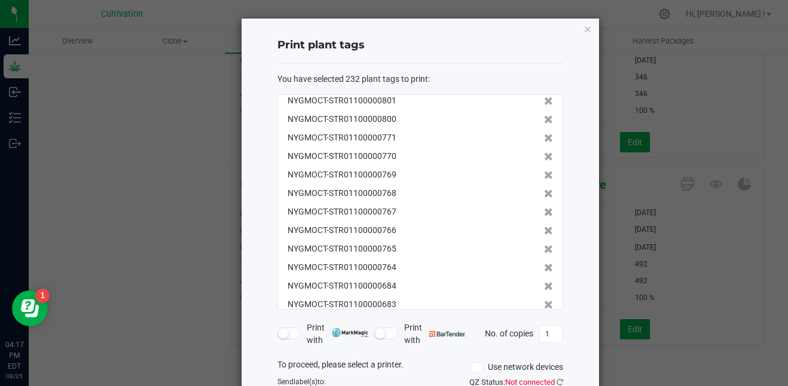
click at [544, 303] on icon at bounding box center [548, 305] width 9 height 8
click at [535, 303] on div "NYGMOCT-STR01100000934 NYGMOCT-STR01100000933 NYGMOCT-STR01100000932 NYGMOCT-ST…" at bounding box center [420, 201] width 286 height 215
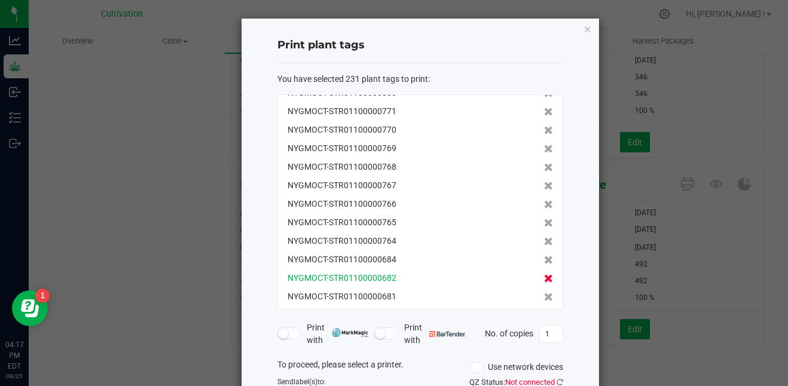
click at [535, 303] on div "NYGMOCT-STR01100000934 NYGMOCT-STR01100000933 NYGMOCT-STR01100000932 NYGMOCT-ST…" at bounding box center [420, 201] width 286 height 215
click at [544, 299] on icon at bounding box center [548, 297] width 9 height 8
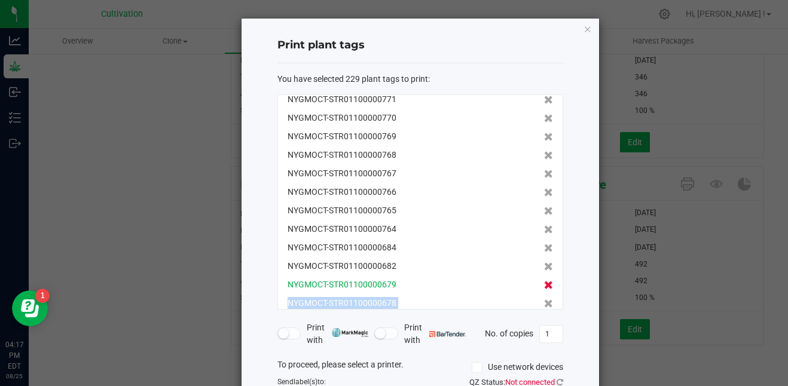
click at [534, 299] on div "NYGMOCT-STR01100000934 NYGMOCT-STR01100000933 NYGMOCT-STR01100000932 NYGMOCT-ST…" at bounding box center [420, 201] width 286 height 215
click at [544, 299] on icon at bounding box center [548, 303] width 9 height 8
click at [544, 301] on icon at bounding box center [548, 303] width 9 height 8
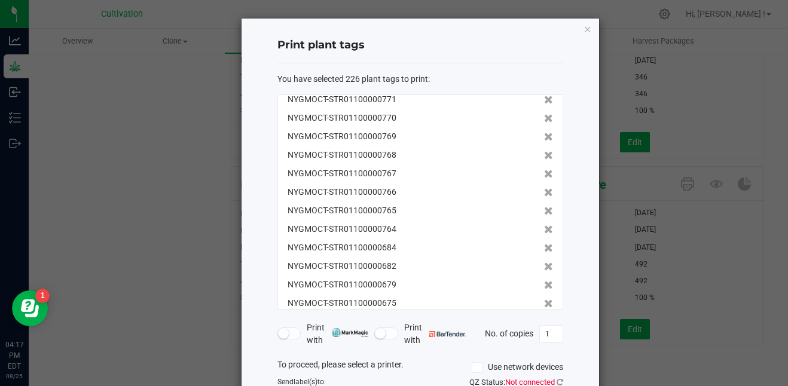
click at [544, 318] on icon at bounding box center [548, 322] width 9 height 8
click at [544, 301] on icon at bounding box center [548, 303] width 9 height 8
click at [544, 318] on icon at bounding box center [548, 322] width 9 height 8
click at [544, 301] on icon at bounding box center [548, 303] width 9 height 8
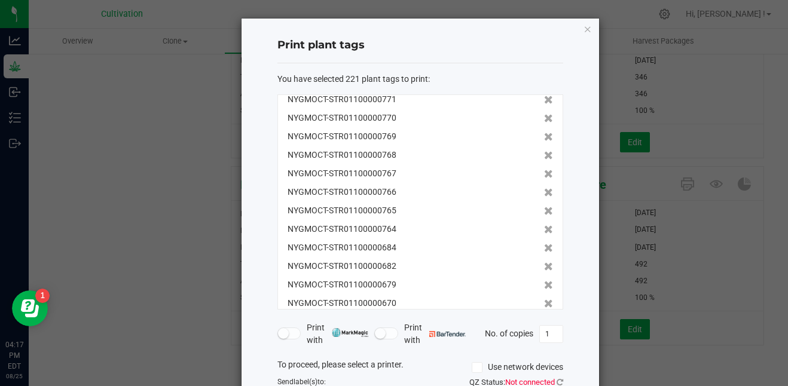
click at [544, 318] on icon at bounding box center [548, 322] width 9 height 8
click at [544, 301] on icon at bounding box center [548, 303] width 9 height 8
click at [544, 318] on icon at bounding box center [548, 322] width 9 height 8
click at [544, 301] on icon at bounding box center [548, 303] width 9 height 8
click at [544, 318] on icon at bounding box center [548, 322] width 9 height 8
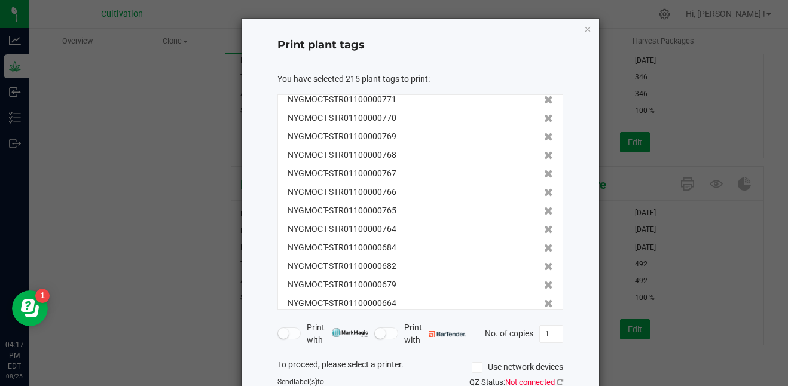
click at [544, 301] on icon at bounding box center [548, 303] width 9 height 8
click at [544, 318] on icon at bounding box center [548, 322] width 9 height 8
click at [544, 301] on icon at bounding box center [548, 303] width 9 height 8
click at [544, 318] on icon at bounding box center [548, 322] width 9 height 8
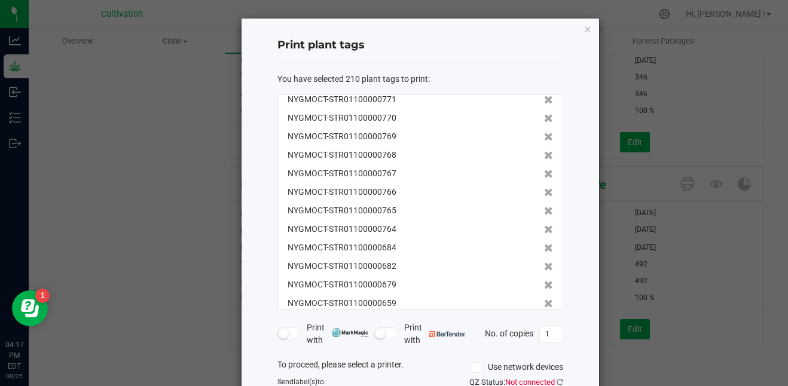
click at [544, 301] on icon at bounding box center [548, 303] width 9 height 8
click at [544, 318] on icon at bounding box center [548, 322] width 9 height 8
click at [544, 301] on icon at bounding box center [548, 303] width 9 height 8
click at [544, 318] on icon at bounding box center [548, 322] width 9 height 8
click at [544, 301] on icon at bounding box center [548, 303] width 9 height 8
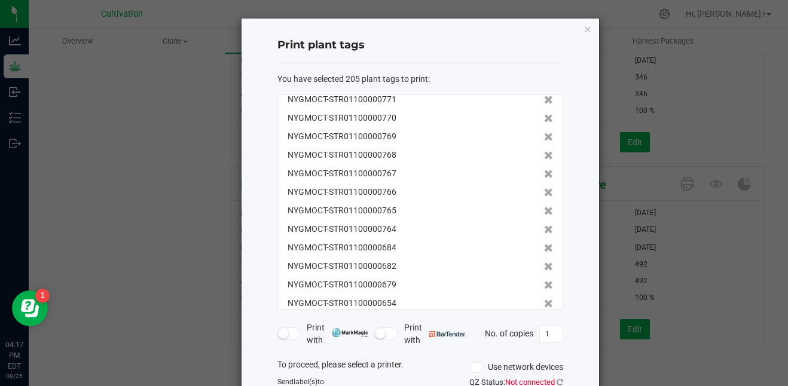
click at [544, 301] on icon at bounding box center [548, 303] width 9 height 8
click at [544, 318] on icon at bounding box center [548, 322] width 9 height 8
click at [544, 301] on icon at bounding box center [548, 303] width 9 height 8
click at [544, 318] on icon at bounding box center [548, 322] width 9 height 8
click at [544, 301] on icon at bounding box center [548, 303] width 9 height 8
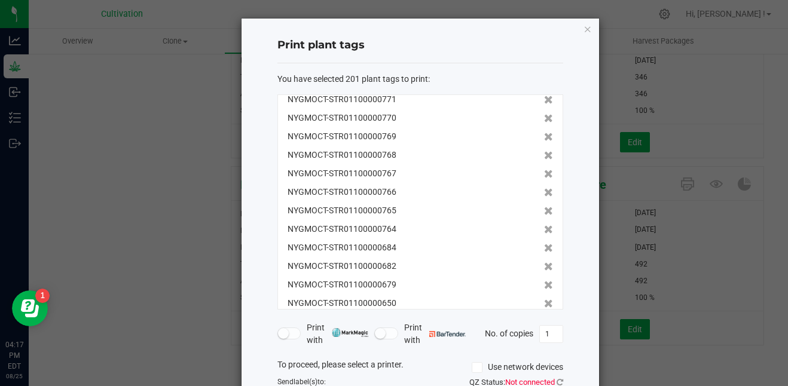
click at [544, 318] on icon at bounding box center [548, 322] width 9 height 8
click at [544, 301] on icon at bounding box center [548, 303] width 9 height 8
click at [544, 318] on icon at bounding box center [548, 322] width 9 height 8
click at [544, 301] on icon at bounding box center [548, 303] width 9 height 8
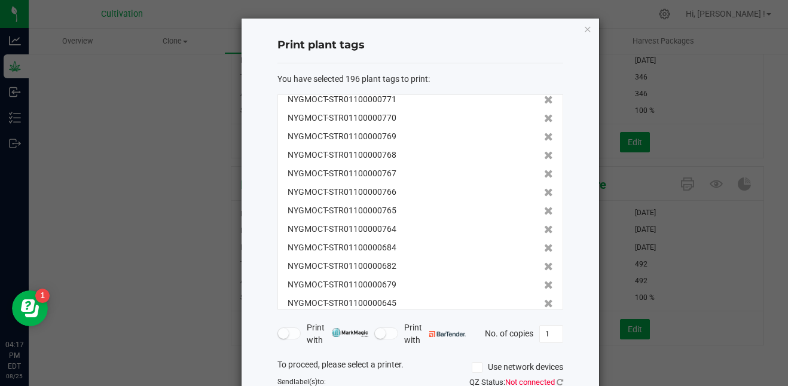
click at [544, 318] on icon at bounding box center [548, 322] width 9 height 8
click at [544, 301] on icon at bounding box center [548, 303] width 9 height 8
click at [544, 318] on icon at bounding box center [548, 322] width 9 height 8
click at [544, 301] on icon at bounding box center [548, 303] width 9 height 8
click at [544, 318] on icon at bounding box center [548, 322] width 9 height 8
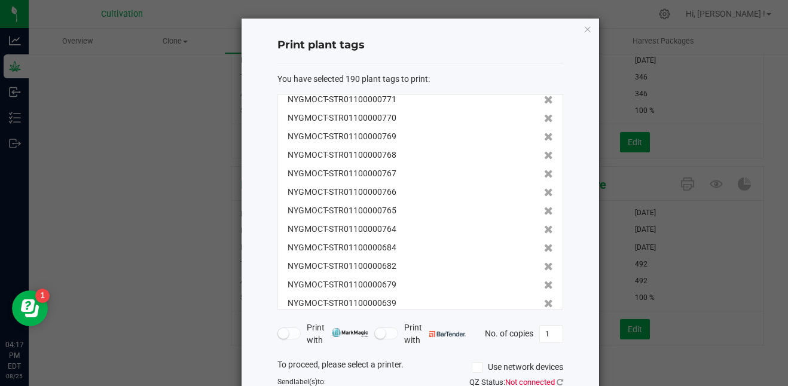
click at [544, 301] on icon at bounding box center [548, 303] width 9 height 8
click at [544, 318] on icon at bounding box center [548, 322] width 9 height 8
click at [544, 301] on icon at bounding box center [548, 303] width 9 height 8
click at [544, 318] on icon at bounding box center [548, 322] width 9 height 8
click at [544, 301] on icon at bounding box center [548, 303] width 9 height 8
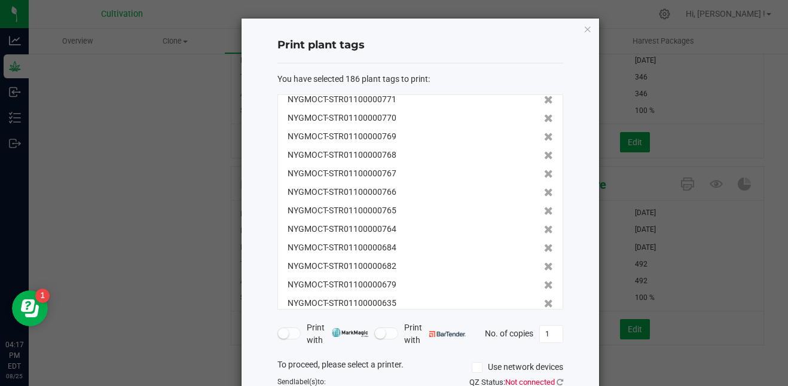
click at [544, 318] on icon at bounding box center [548, 322] width 9 height 8
click at [544, 301] on icon at bounding box center [548, 303] width 9 height 8
click at [544, 318] on icon at bounding box center [548, 322] width 9 height 8
click at [544, 301] on icon at bounding box center [548, 303] width 9 height 8
click at [544, 318] on icon at bounding box center [548, 322] width 9 height 8
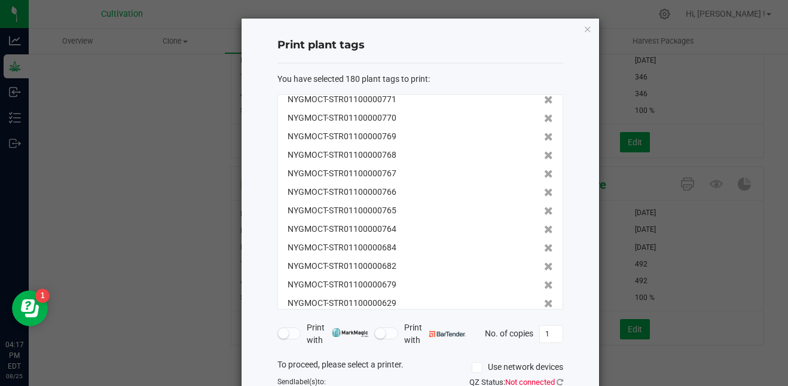
click at [544, 301] on icon at bounding box center [548, 303] width 9 height 8
click at [544, 318] on icon at bounding box center [548, 322] width 9 height 8
click at [544, 301] on icon at bounding box center [548, 303] width 9 height 8
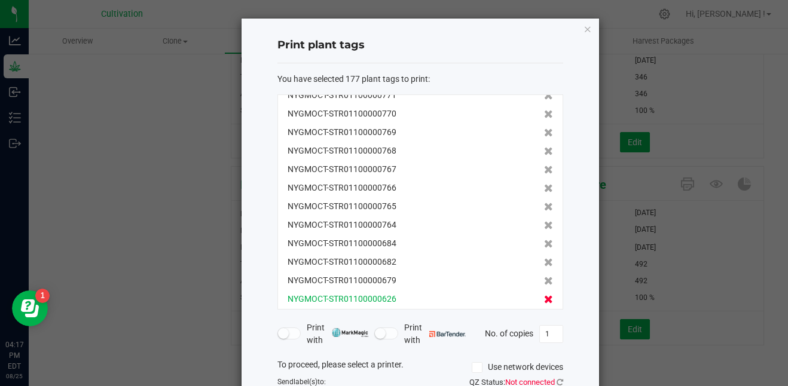
click at [544, 314] on icon at bounding box center [548, 318] width 9 height 8
click at [544, 301] on icon at bounding box center [548, 299] width 9 height 8
click at [544, 314] on icon at bounding box center [548, 318] width 9 height 8
click at [544, 301] on icon at bounding box center [548, 299] width 9 height 8
click at [544, 314] on icon at bounding box center [548, 318] width 9 height 8
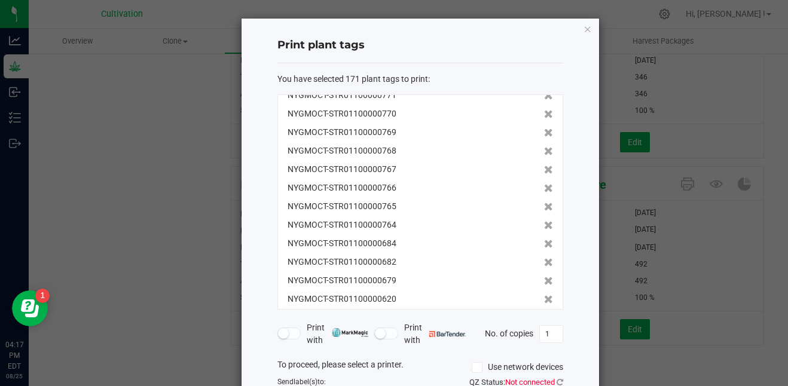
click at [544, 301] on icon at bounding box center [548, 299] width 9 height 8
click at [544, 314] on icon at bounding box center [548, 318] width 9 height 8
click at [544, 301] on icon at bounding box center [548, 299] width 9 height 8
click at [544, 314] on icon at bounding box center [548, 318] width 9 height 8
click at [544, 301] on icon at bounding box center [548, 299] width 9 height 8
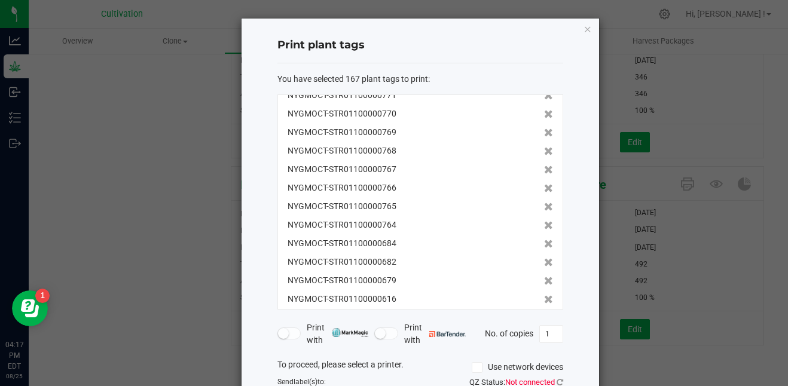
click at [544, 314] on icon at bounding box center [548, 318] width 9 height 8
click at [544, 301] on icon at bounding box center [548, 299] width 9 height 8
click at [544, 314] on icon at bounding box center [548, 318] width 9 height 8
click at [544, 301] on icon at bounding box center [548, 299] width 9 height 8
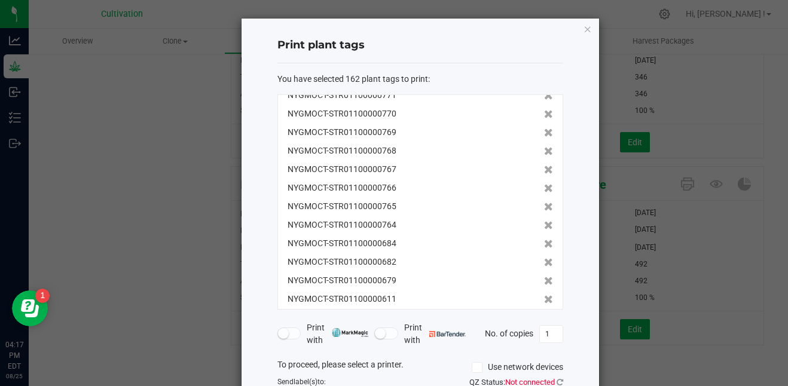
click at [544, 314] on icon at bounding box center [548, 318] width 9 height 8
click at [544, 301] on icon at bounding box center [548, 299] width 9 height 8
click at [544, 314] on icon at bounding box center [548, 318] width 9 height 8
click at [544, 301] on icon at bounding box center [548, 299] width 9 height 8
click at [544, 314] on icon at bounding box center [548, 318] width 9 height 8
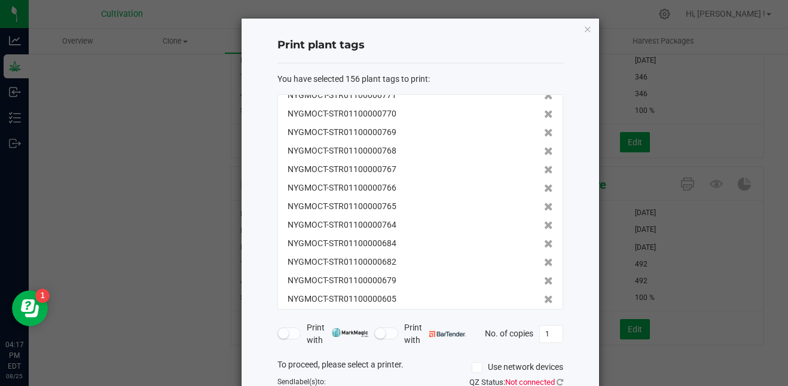
click at [544, 301] on icon at bounding box center [548, 299] width 9 height 8
click at [544, 314] on icon at bounding box center [548, 318] width 9 height 8
click at [544, 301] on icon at bounding box center [548, 299] width 9 height 8
click at [544, 314] on icon at bounding box center [548, 318] width 9 height 8
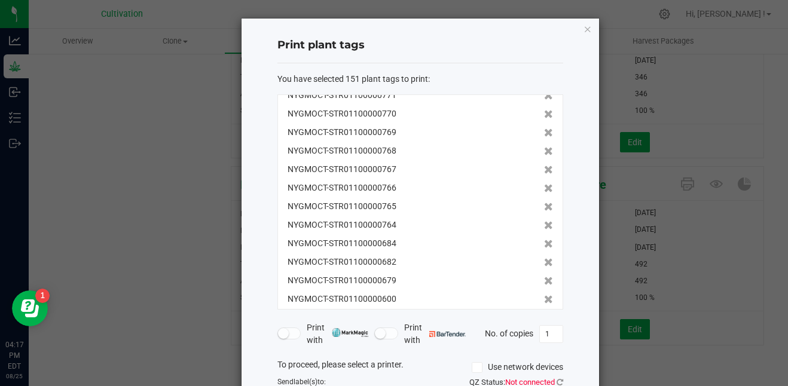
click at [544, 301] on icon at bounding box center [548, 299] width 9 height 8
click at [544, 314] on icon at bounding box center [548, 318] width 9 height 8
click at [544, 301] on icon at bounding box center [548, 299] width 9 height 8
click at [544, 314] on icon at bounding box center [548, 318] width 9 height 8
click at [544, 301] on icon at bounding box center [548, 299] width 9 height 8
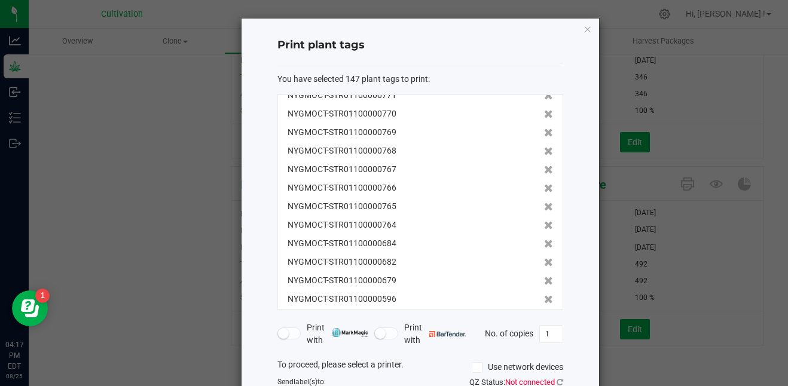
scroll to position [2501, 0]
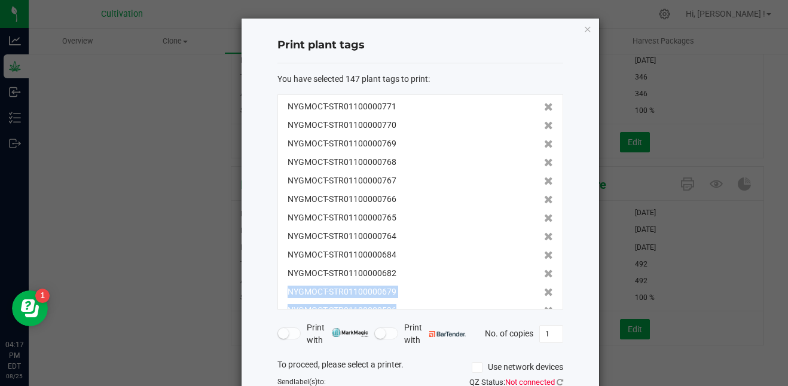
click at [534, 301] on div "NYGMOCT-STR01100000934 NYGMOCT-STR01100000933 NYGMOCT-STR01100000932 NYGMOCT-ST…" at bounding box center [420, 201] width 286 height 215
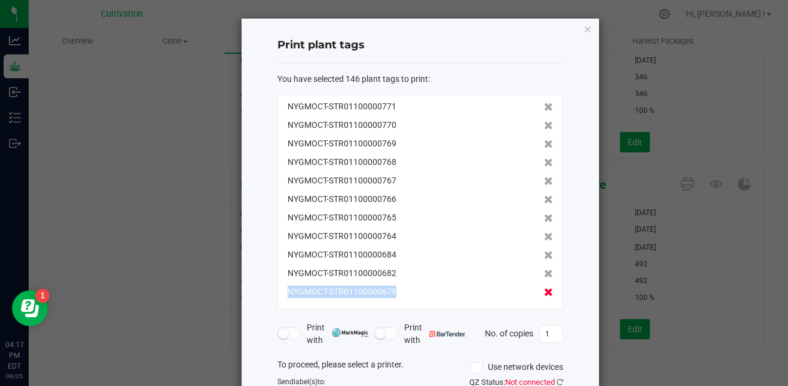
click at [544, 292] on icon at bounding box center [548, 292] width 9 height 8
click at [544, 290] on icon at bounding box center [548, 292] width 9 height 8
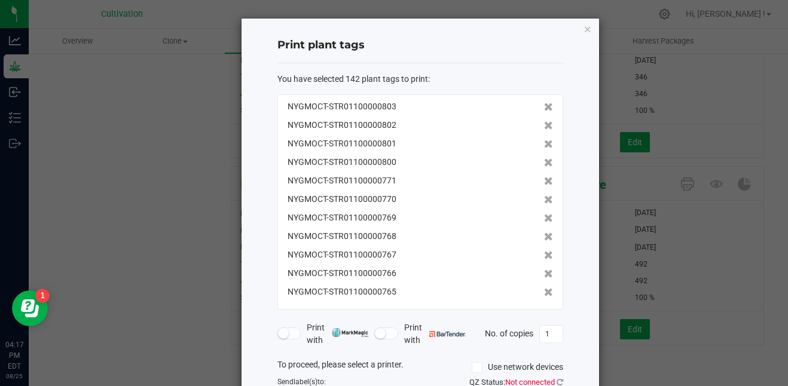
click at [544, 290] on icon at bounding box center [548, 292] width 9 height 8
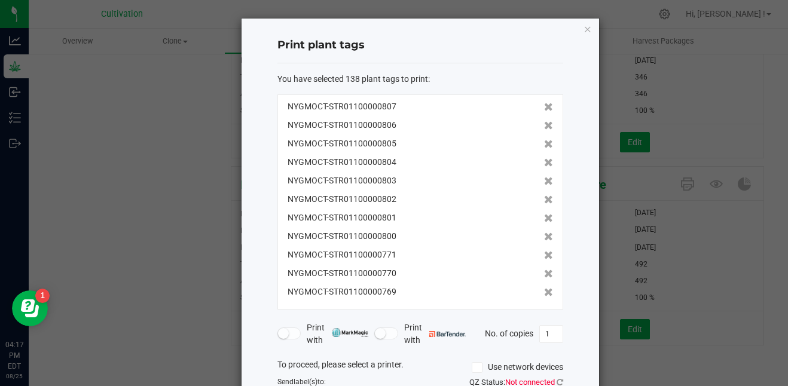
click at [544, 290] on icon at bounding box center [548, 292] width 9 height 8
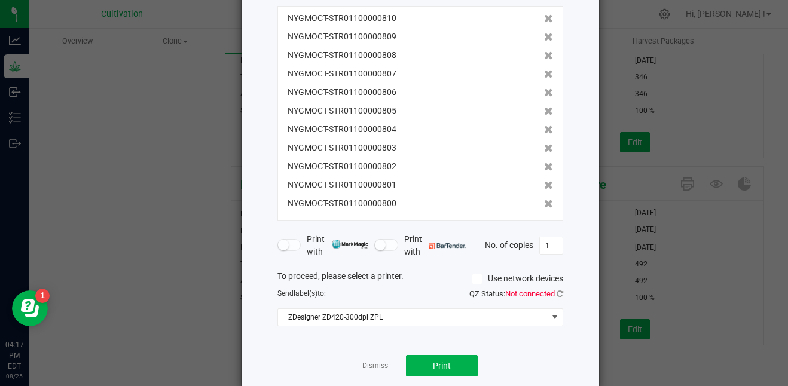
scroll to position [107, 0]
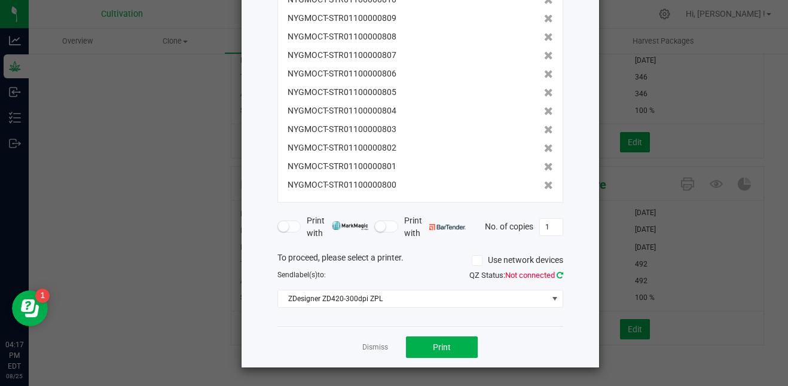
click at [556, 279] on link at bounding box center [559, 275] width 7 height 9
click at [444, 344] on span "Print" at bounding box center [442, 347] width 18 height 10
click at [374, 344] on link "Dismiss" at bounding box center [375, 347] width 26 height 10
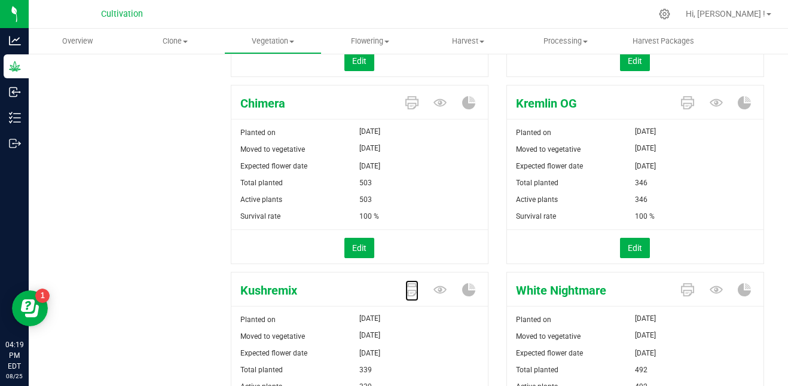
scroll to position [310, 0]
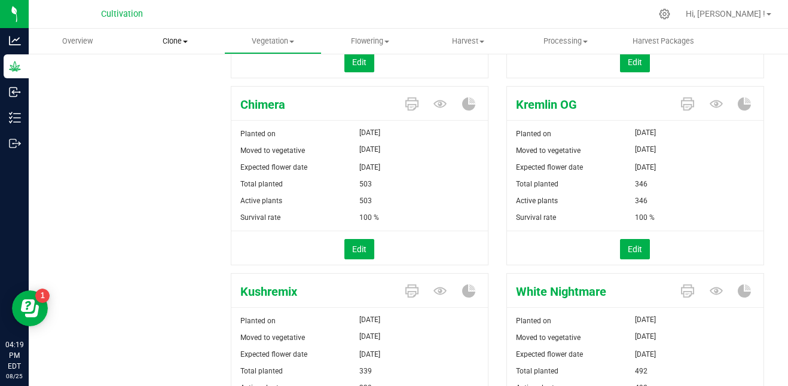
click at [151, 40] on span "Clone" at bounding box center [175, 41] width 96 height 11
click at [169, 79] on li "Cloning groups" at bounding box center [174, 86] width 97 height 14
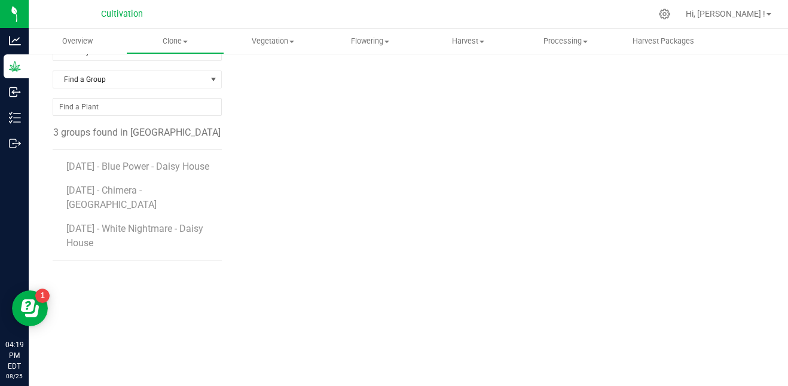
scroll to position [49, 0]
click at [273, 38] on span "Vegetation" at bounding box center [273, 41] width 96 height 11
click at [176, 44] on span "Clone" at bounding box center [175, 41] width 96 height 11
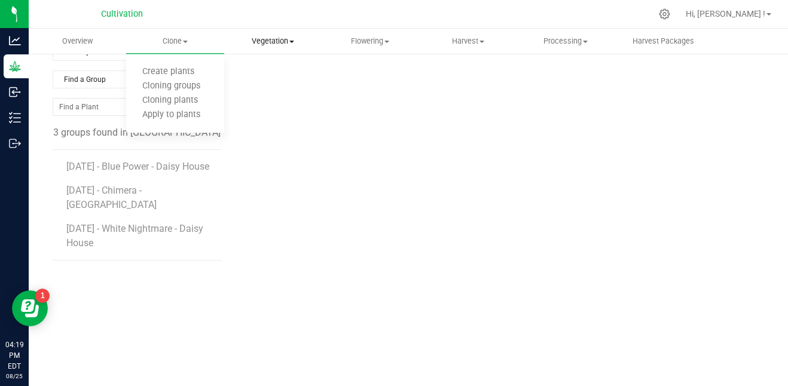
click at [266, 48] on uib-tab-heading "Vegetation Veg groups Veg plants Mother groups Mother plants Apply to plants" at bounding box center [273, 41] width 96 height 24
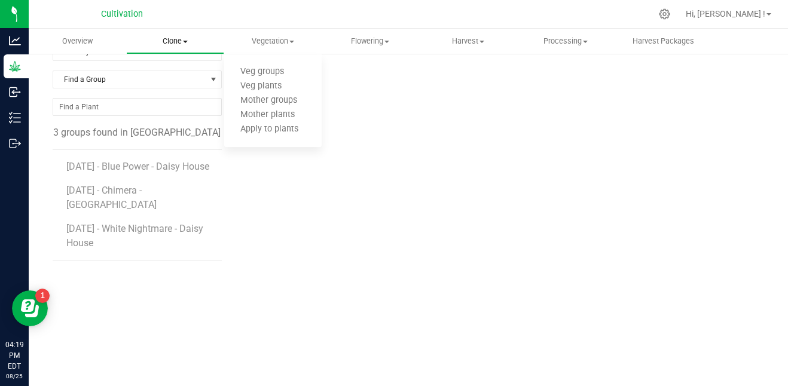
click at [183, 37] on span "Clone" at bounding box center [175, 41] width 96 height 11
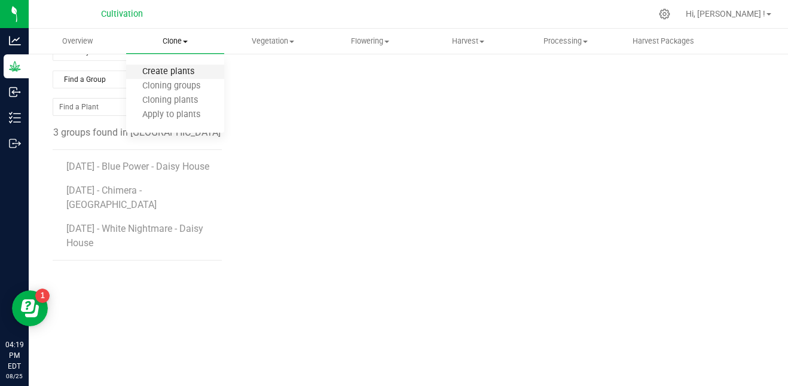
click at [170, 70] on span "Create plants" at bounding box center [168, 72] width 84 height 10
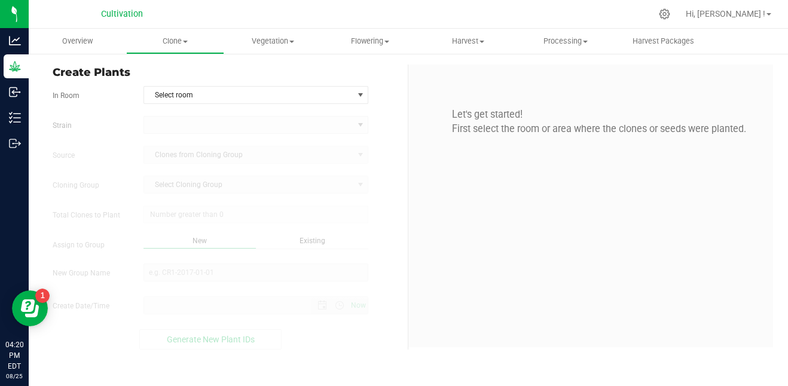
type input "8/25/2025 4:20 PM"
click at [230, 95] on span "Select room" at bounding box center [248, 95] width 209 height 17
click at [448, 93] on div "Let's get started! First select the room or area where the clones or seeds were…" at bounding box center [590, 122] width 347 height 81
click at [260, 31] on uib-tab-heading "Vegetation Veg groups Veg plants Mother groups Mother plants Apply to plants" at bounding box center [273, 41] width 96 height 24
click at [299, 5] on div at bounding box center [432, 13] width 437 height 23
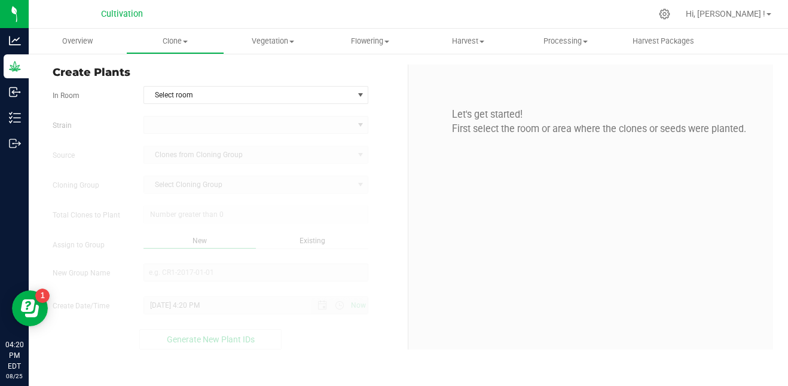
click at [243, 105] on form "In Room Select room Select room Daisy House Strain Source Clones from Cloning G…" at bounding box center [226, 218] width 346 height 264
click at [240, 99] on span "Select room" at bounding box center [248, 95] width 209 height 17
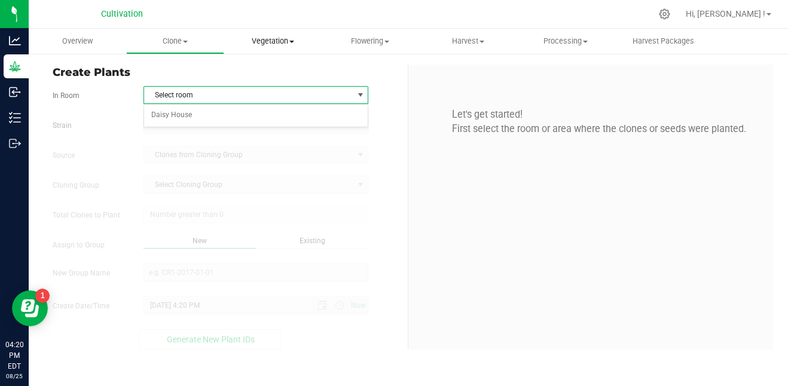
click at [278, 41] on span "Vegetation" at bounding box center [272, 41] width 97 height 11
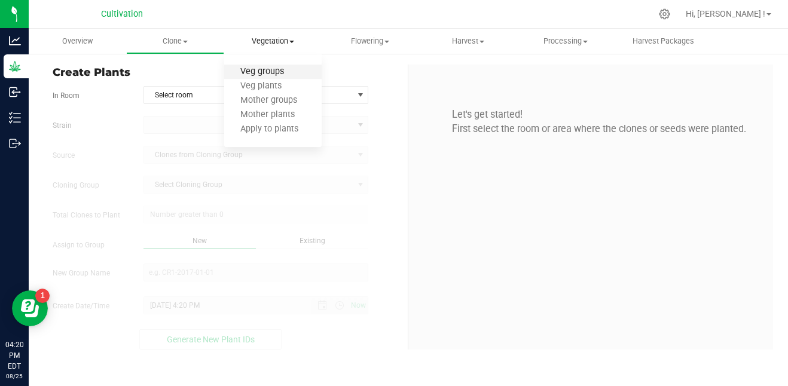
click at [271, 77] on span "Veg groups" at bounding box center [262, 72] width 76 height 10
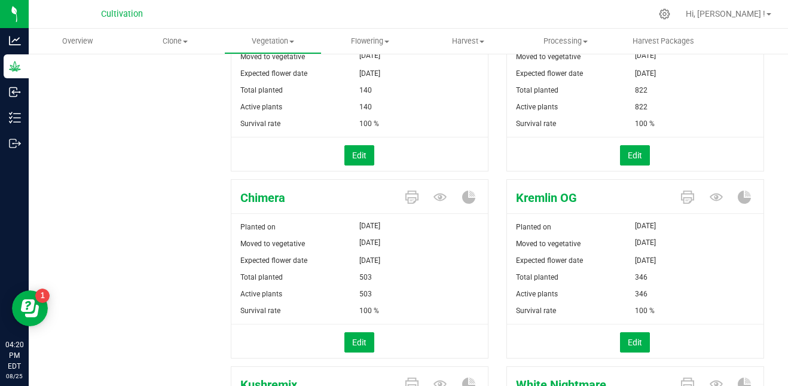
scroll to position [225, 0]
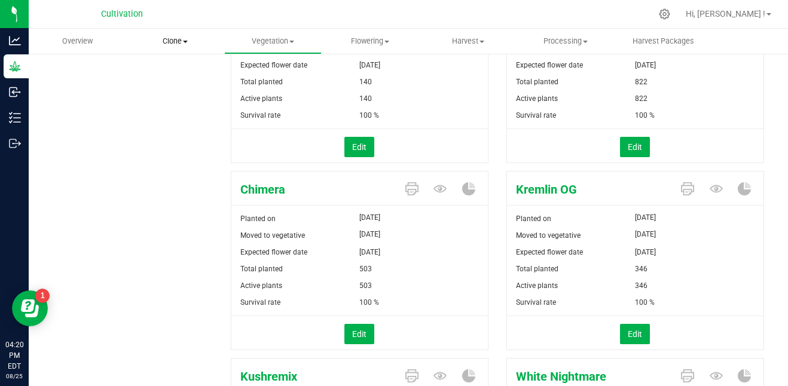
click at [176, 36] on span "Clone" at bounding box center [175, 41] width 96 height 11
click at [180, 72] on span "Create plants" at bounding box center [168, 72] width 84 height 10
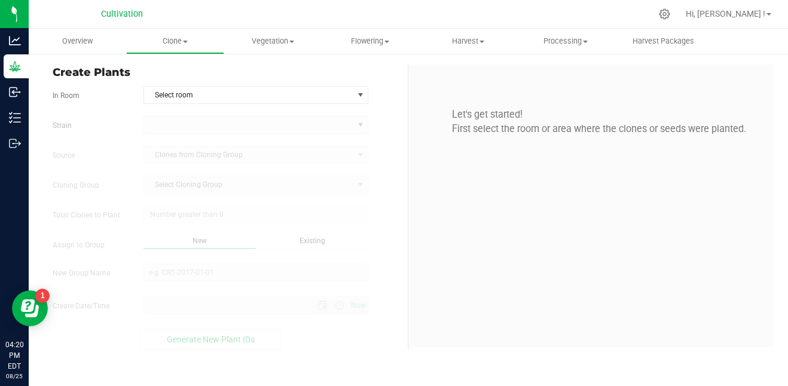
type input "8/25/2025 4:20 PM"
click at [225, 97] on span "Select room" at bounding box center [248, 95] width 209 height 17
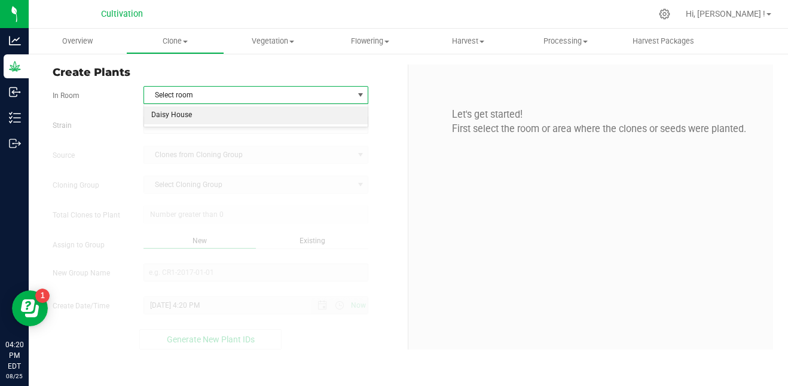
click at [228, 111] on li "Daisy House" at bounding box center [256, 115] width 224 height 18
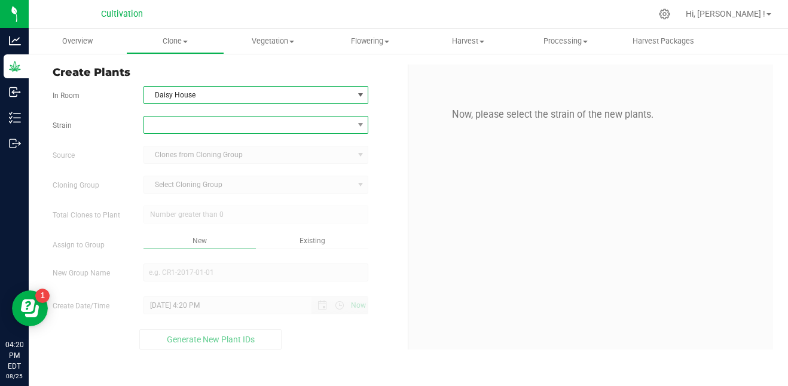
click at [227, 128] on span at bounding box center [248, 125] width 209 height 17
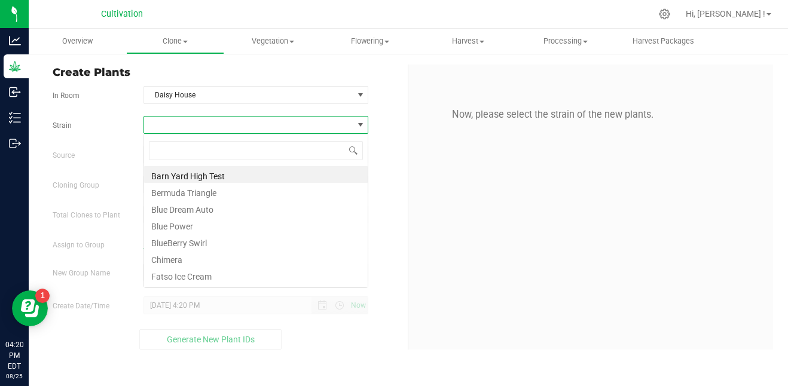
scroll to position [18, 225]
type input "ku"
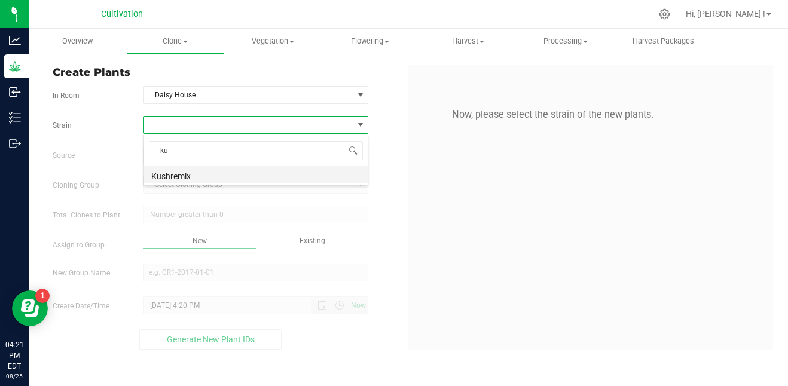
click at [198, 172] on li "Kushremix" at bounding box center [256, 174] width 224 height 17
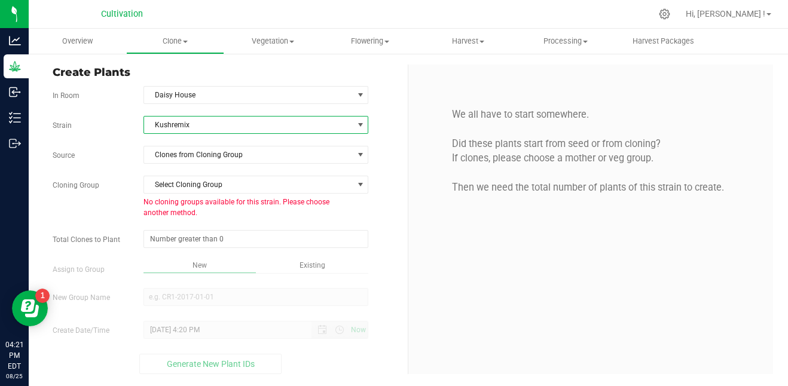
click at [203, 127] on span "Kushremix" at bounding box center [248, 125] width 209 height 17
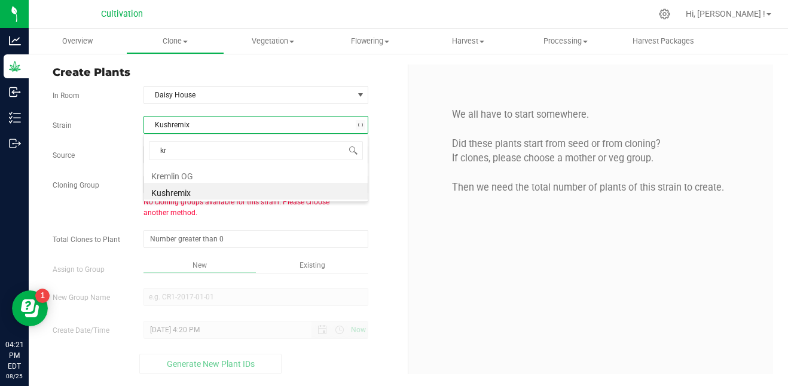
type input "kre"
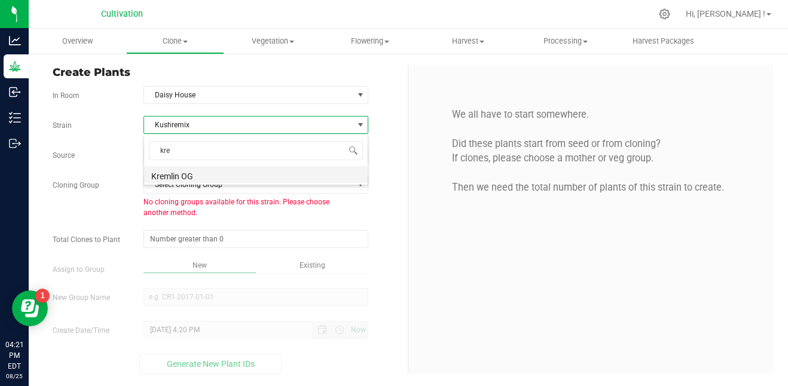
click at [186, 176] on li "Kremlin OG" at bounding box center [256, 174] width 224 height 17
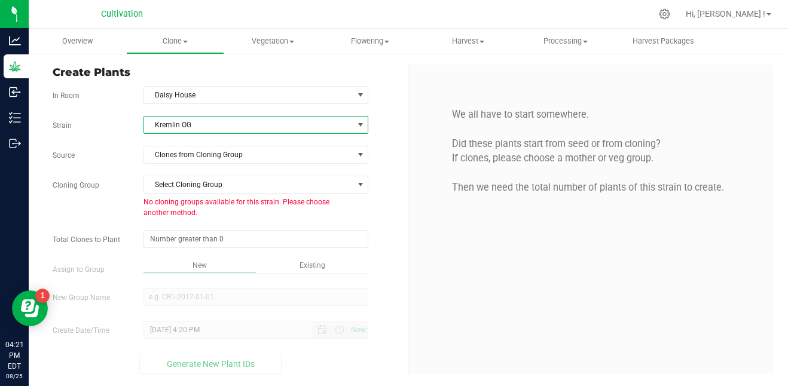
click at [189, 167] on div "Strain Kremlin OG Source Clones from Cloning Group Cloning Group Select Cloning…" at bounding box center [226, 245] width 346 height 258
click at [189, 164] on div "Strain Kremlin OG Source Clones from Cloning Group Cloning Group Select Cloning…" at bounding box center [226, 245] width 346 height 258
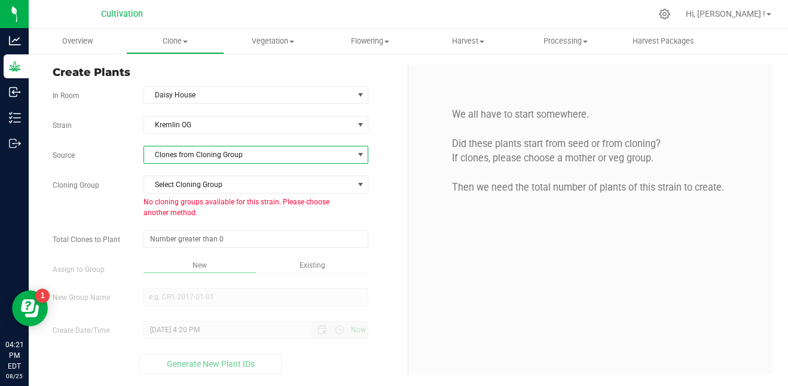
click at [189, 160] on span "Clones from Cloning Group" at bounding box center [248, 154] width 209 height 17
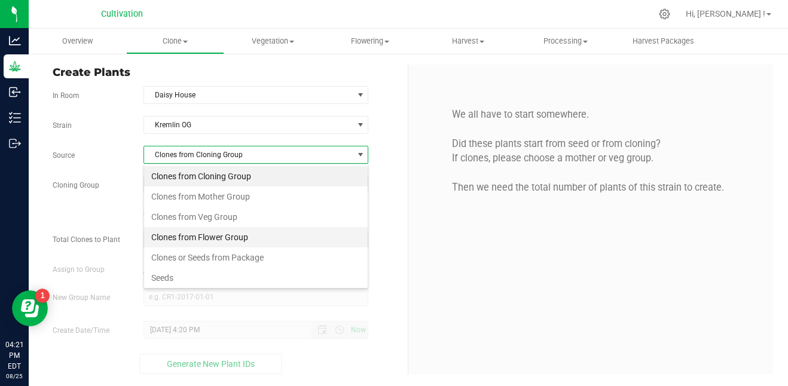
scroll to position [18, 225]
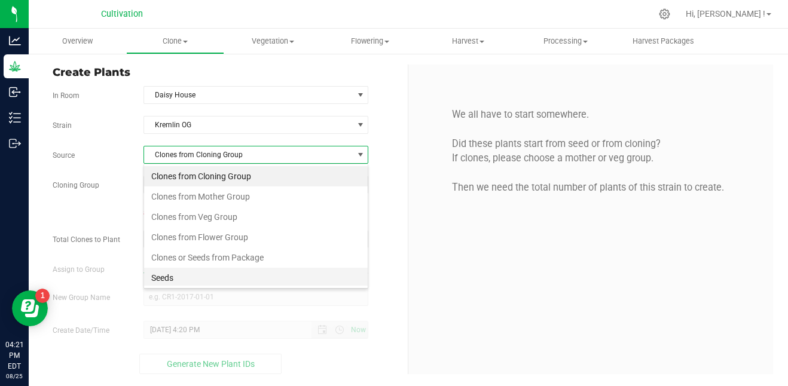
click at [182, 271] on li "Seeds" at bounding box center [256, 278] width 224 height 20
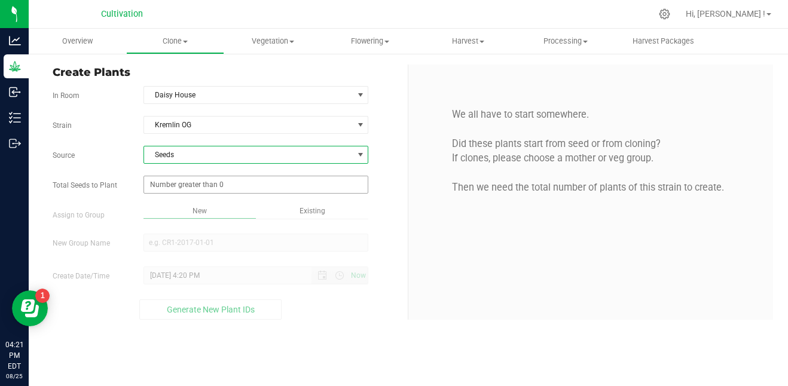
click at [201, 186] on span at bounding box center [255, 185] width 225 height 18
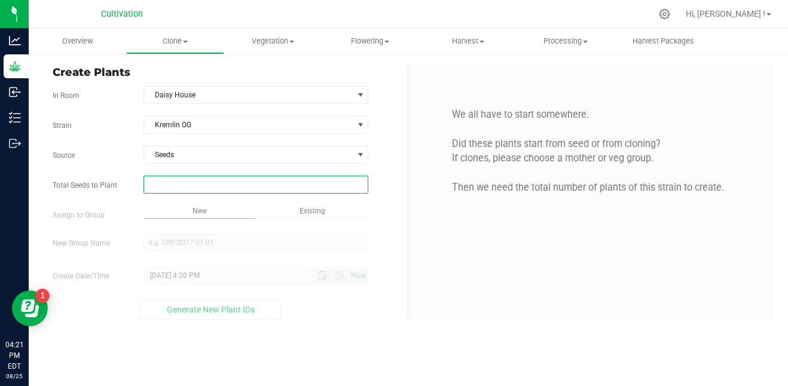
type input "4"
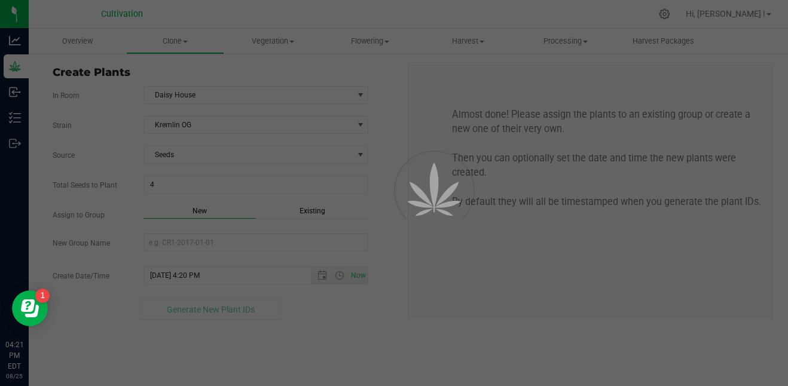
click at [206, 195] on div "Overview Clone Create plants Cloning groups Cloning plants Apply to plants Vege…" at bounding box center [408, 207] width 759 height 357
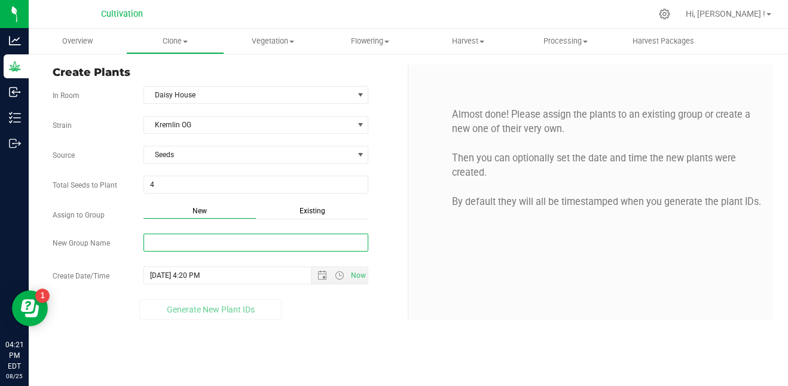
click at [192, 235] on input "New Group Name" at bounding box center [255, 243] width 225 height 18
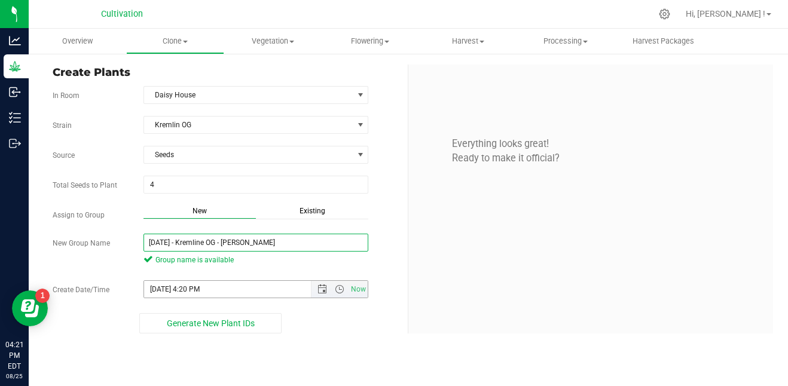
type input "5/22/25 - Kremline OG - Daisy"
click at [323, 284] on span "Now" at bounding box center [339, 289] width 57 height 17
click at [320, 288] on span "Open the date view" at bounding box center [322, 289] width 10 height 10
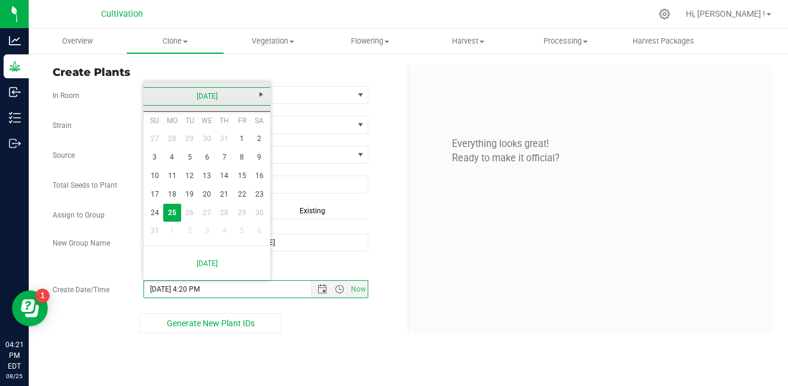
click at [160, 99] on link "August 2025" at bounding box center [207, 96] width 128 height 19
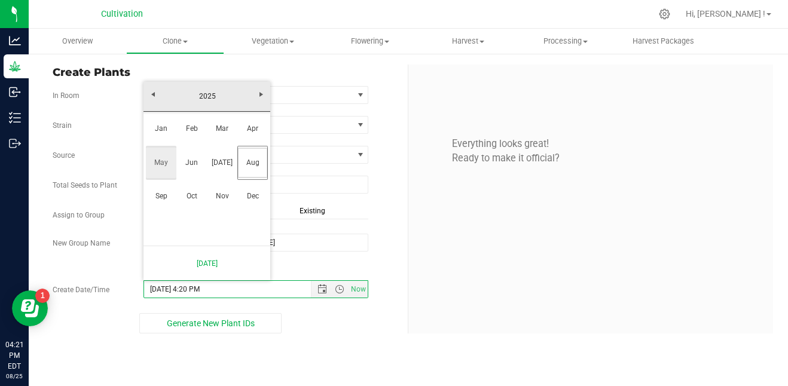
click at [163, 157] on link "May" at bounding box center [161, 163] width 30 height 30
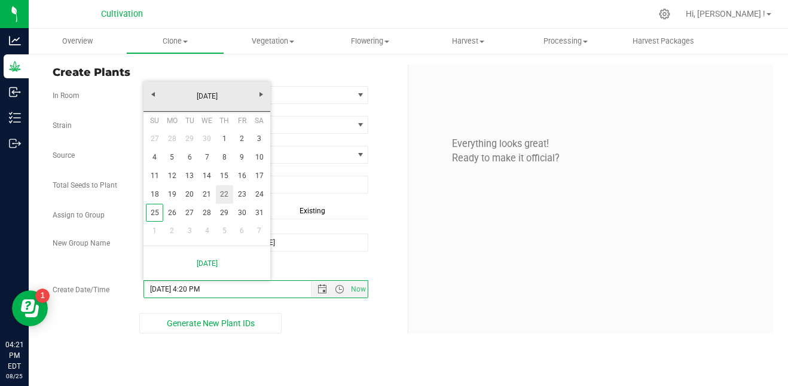
click at [217, 188] on link "22" at bounding box center [224, 194] width 17 height 19
type input "5/22/2025 4:20 PM"
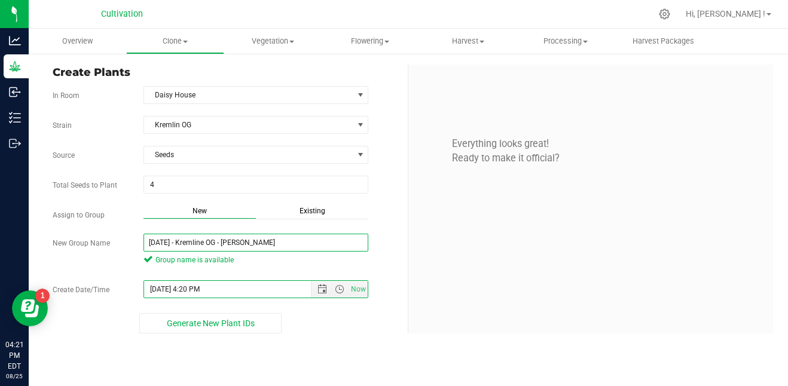
click at [282, 250] on input "5/22/25 - Kremline OG - Daisy" at bounding box center [255, 243] width 225 height 18
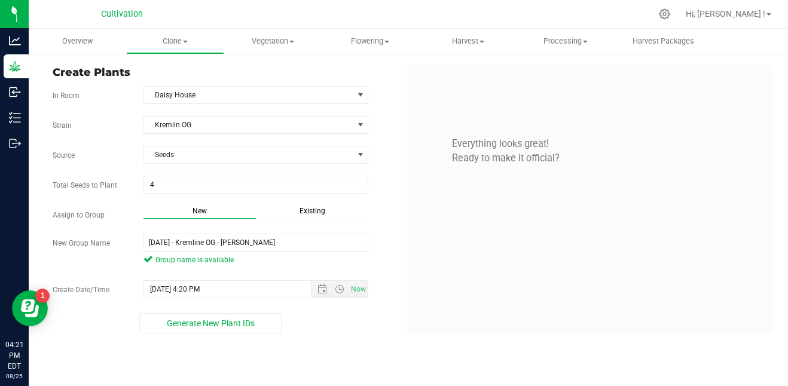
click at [282, 259] on span "Group name is available" at bounding box center [255, 260] width 225 height 11
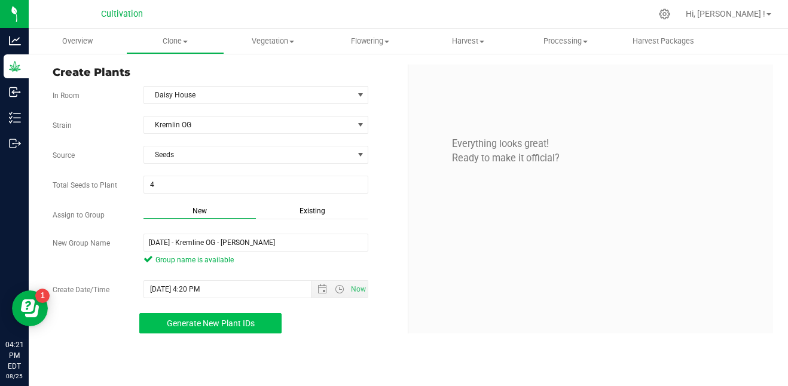
click at [235, 322] on span "Generate New Plant IDs" at bounding box center [211, 324] width 88 height 10
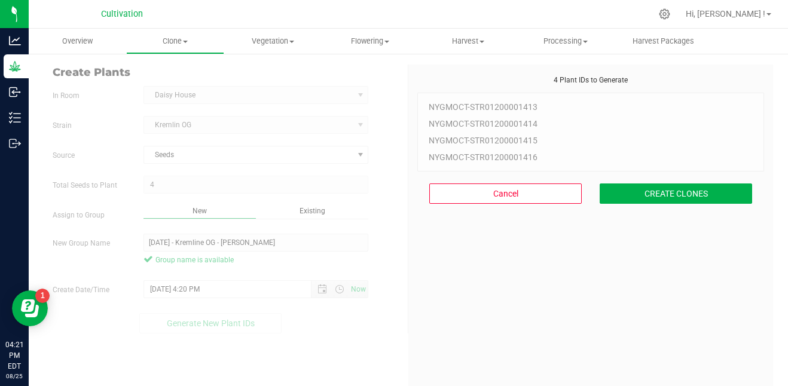
scroll to position [36, 0]
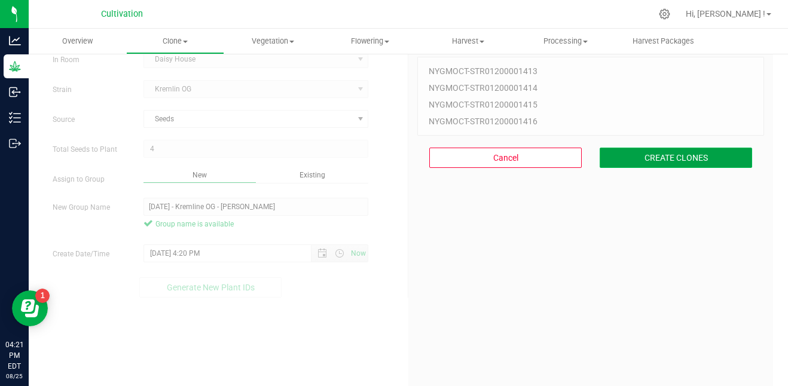
click at [641, 155] on button "CREATE CLONES" at bounding box center [675, 158] width 152 height 20
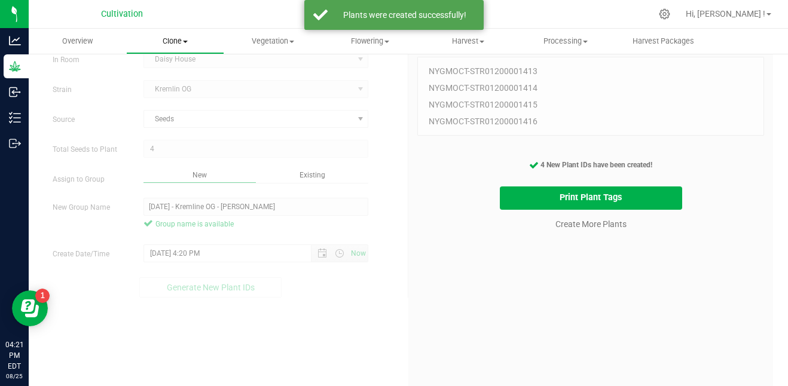
click at [180, 48] on uib-tab-heading "Clone Create plants Cloning groups Cloning plants Apply to plants" at bounding box center [175, 41] width 96 height 24
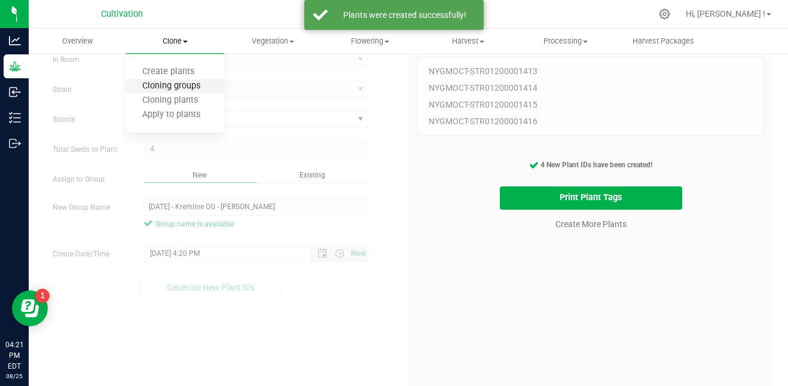
click at [192, 81] on span "Cloning groups" at bounding box center [171, 86] width 90 height 10
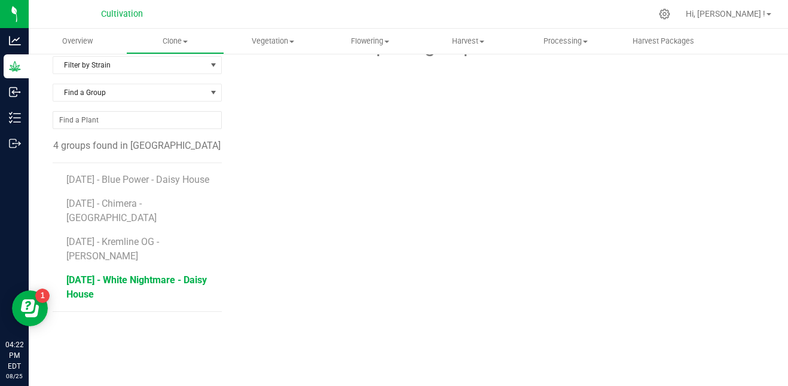
click at [140, 274] on span "5/22/25 - White Nightmare - Daisy House" at bounding box center [136, 287] width 140 height 26
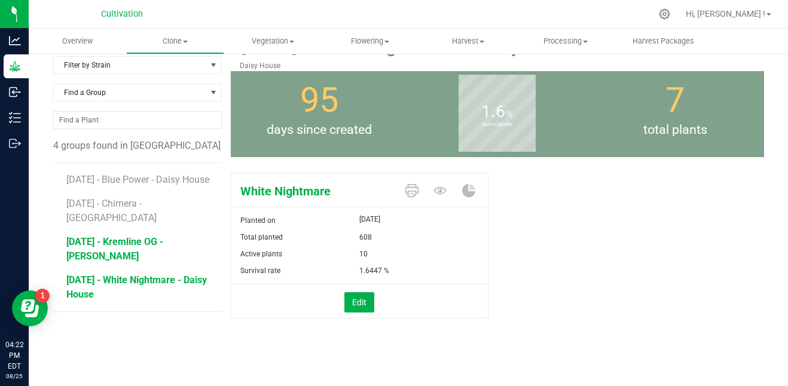
click at [155, 236] on span "5/22/25 - Kremline OG - Daisy" at bounding box center [114, 249] width 97 height 26
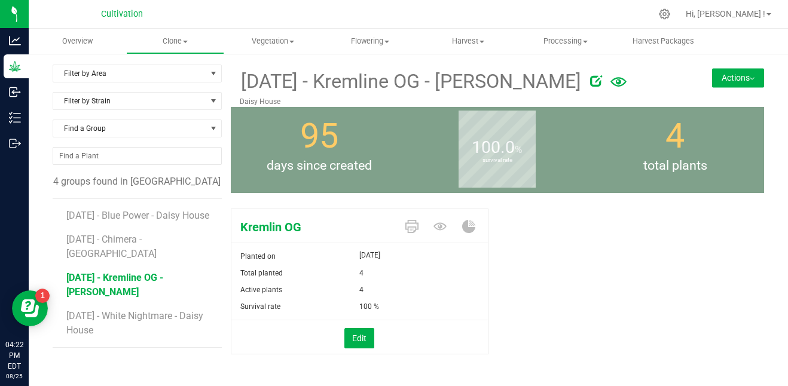
click at [738, 90] on div "5/22/25 - Kremline OG - Daisy Daisy House Actions Move group Split group" at bounding box center [498, 86] width 534 height 42
click at [730, 84] on button "Actions" at bounding box center [738, 77] width 52 height 19
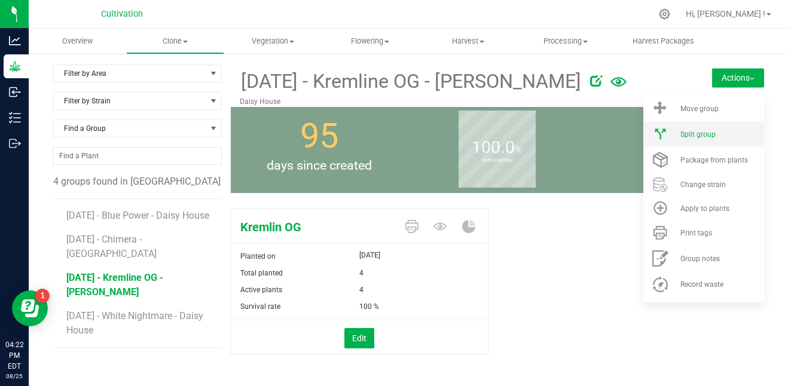
click at [702, 140] on li "Split group" at bounding box center [703, 134] width 121 height 26
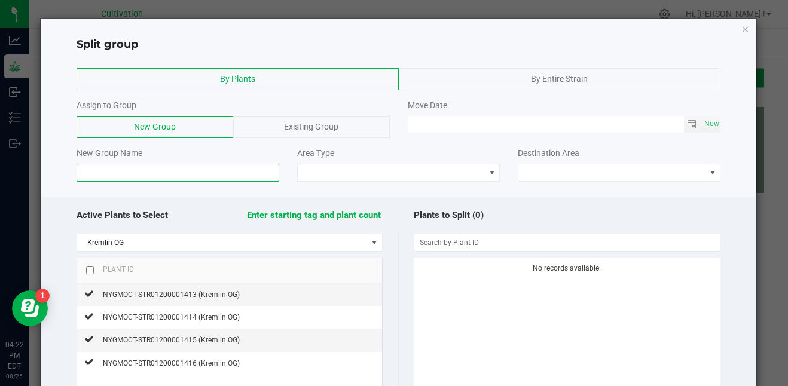
click at [178, 175] on input at bounding box center [178, 173] width 203 height 18
click at [290, 122] on span "Existing Group" at bounding box center [311, 127] width 54 height 10
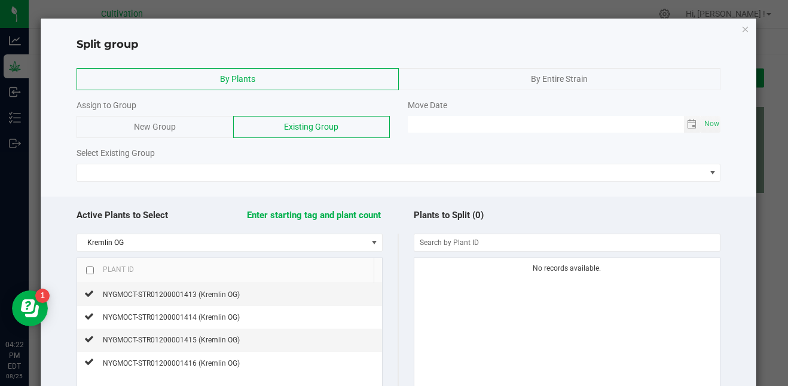
click at [447, 78] on div "By Entire Strain" at bounding box center [560, 79] width 322 height 22
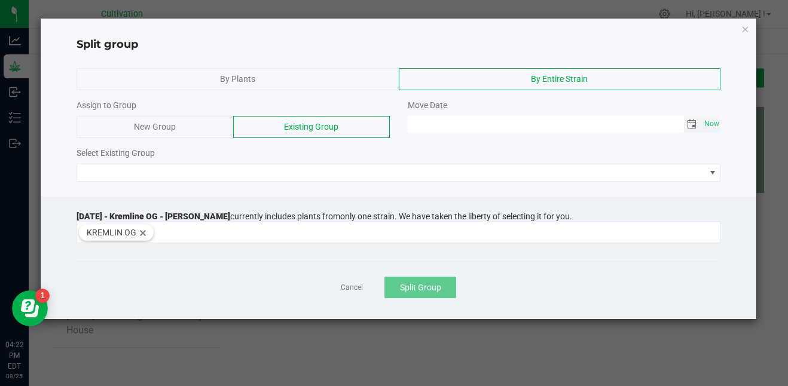
click at [692, 126] on span "Toggle calendar" at bounding box center [692, 125] width 10 height 10
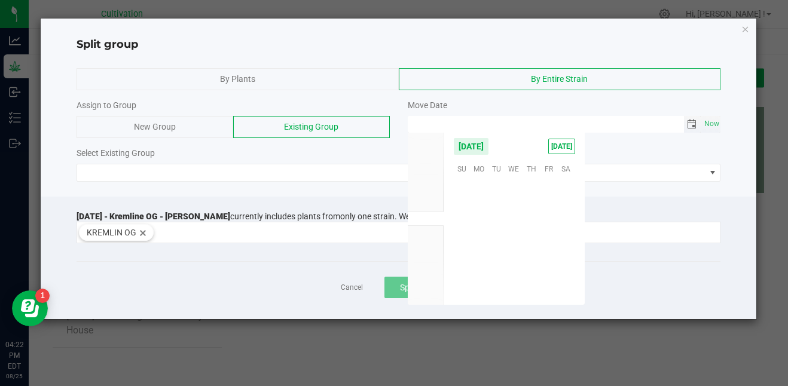
scroll to position [193699, 0]
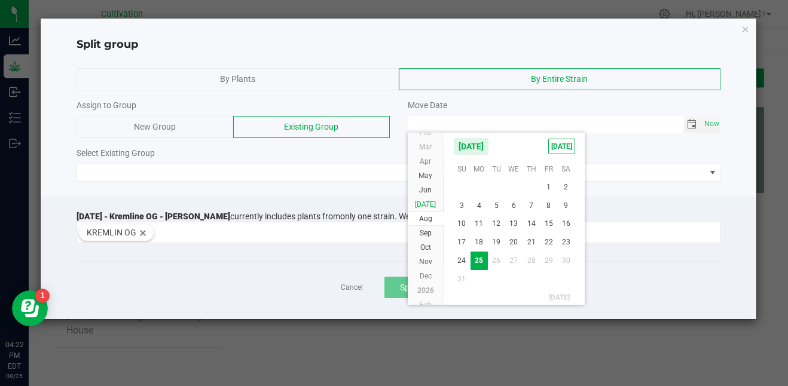
click at [433, 205] on li "Jul" at bounding box center [426, 204] width 36 height 14
click at [513, 240] on span "23" at bounding box center [513, 241] width 17 height 19
type input "07/23/2025 12:00 AM"
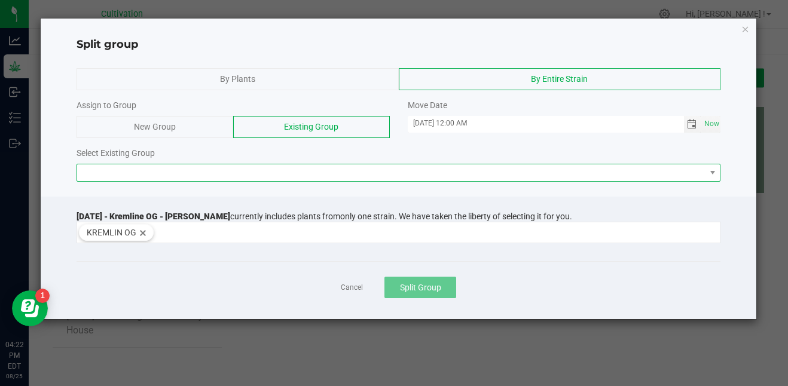
click at [252, 177] on span at bounding box center [391, 172] width 628 height 17
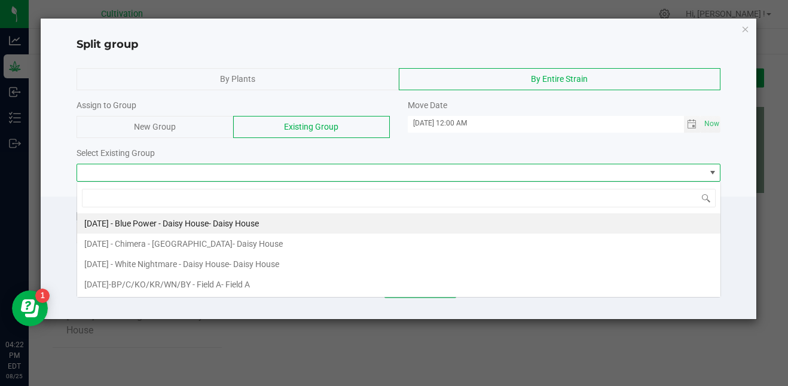
scroll to position [18, 644]
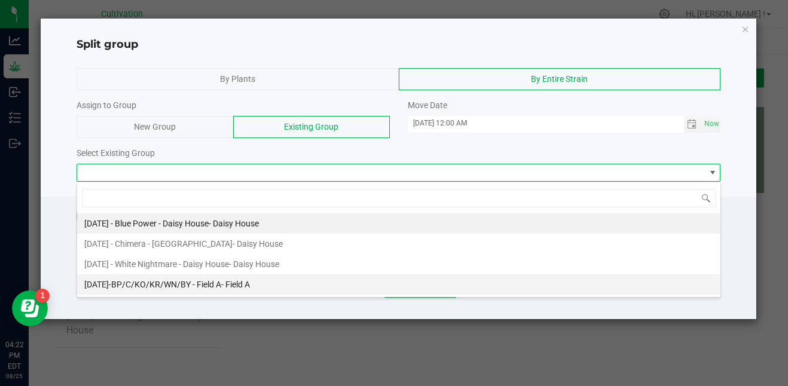
click at [221, 283] on span "[DATE]-BP/C/KO/KR/WN/BY - Field A" at bounding box center [152, 285] width 137 height 10
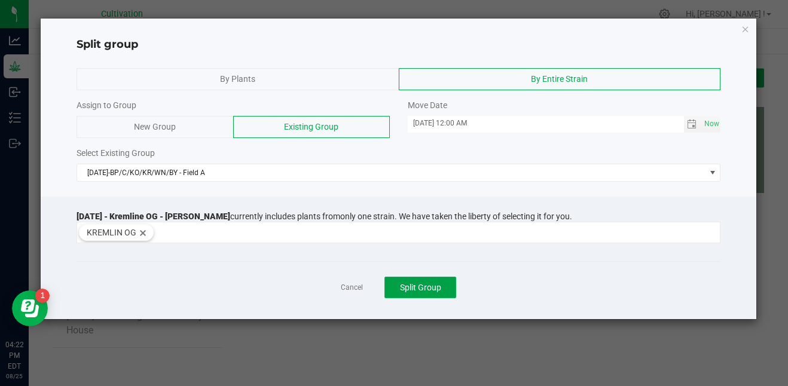
click at [414, 287] on span "Split Group" at bounding box center [420, 288] width 41 height 10
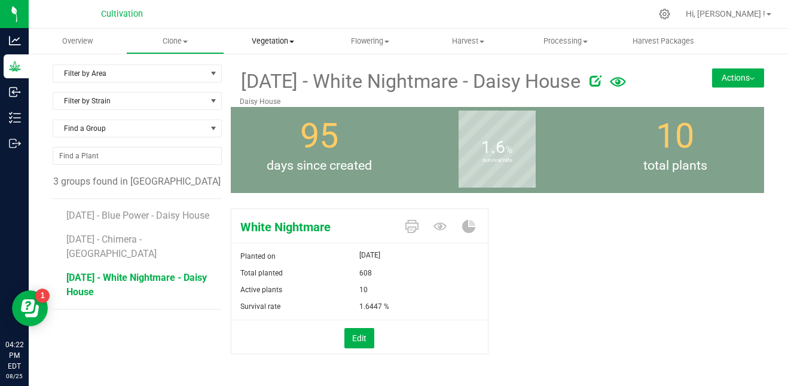
click at [264, 34] on uib-tab-heading "Vegetation Veg groups Veg plants Mother groups Mother plants Apply to plants" at bounding box center [273, 41] width 96 height 24
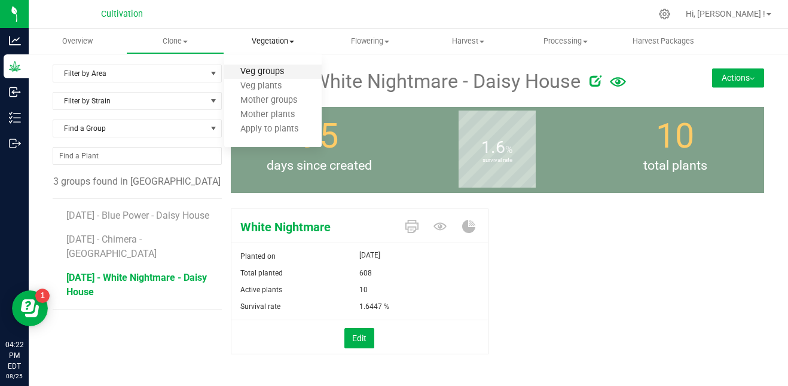
click at [276, 70] on span "Veg groups" at bounding box center [262, 72] width 76 height 10
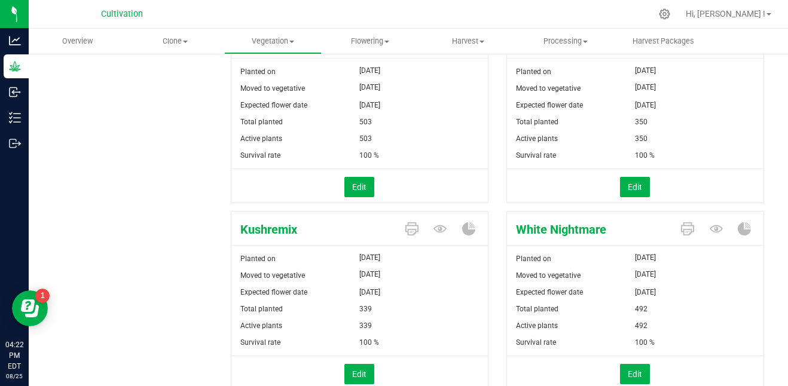
scroll to position [310, 0]
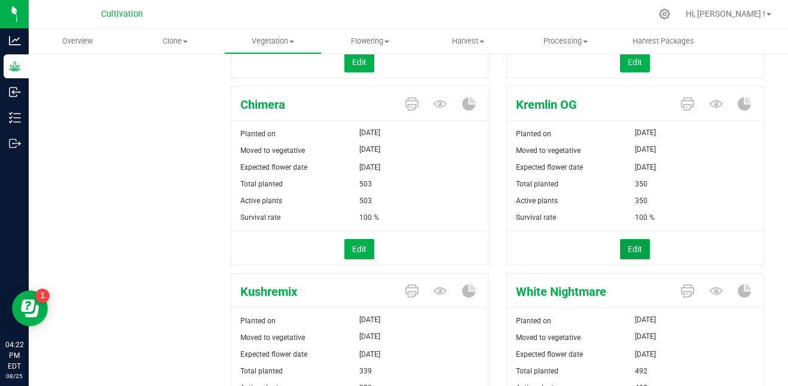
click at [620, 241] on button "Edit" at bounding box center [635, 249] width 30 height 20
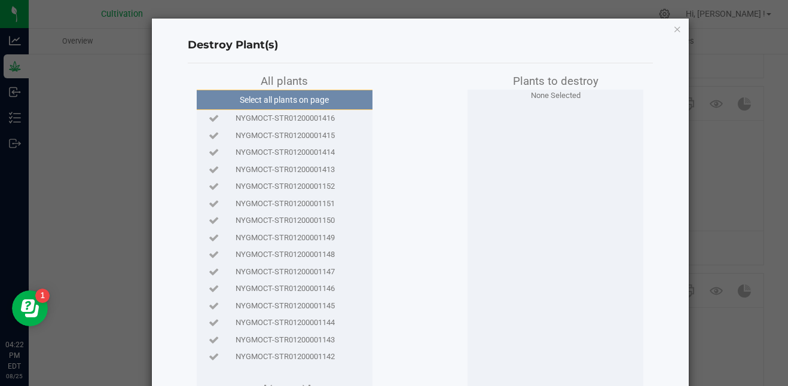
scroll to position [111, 0]
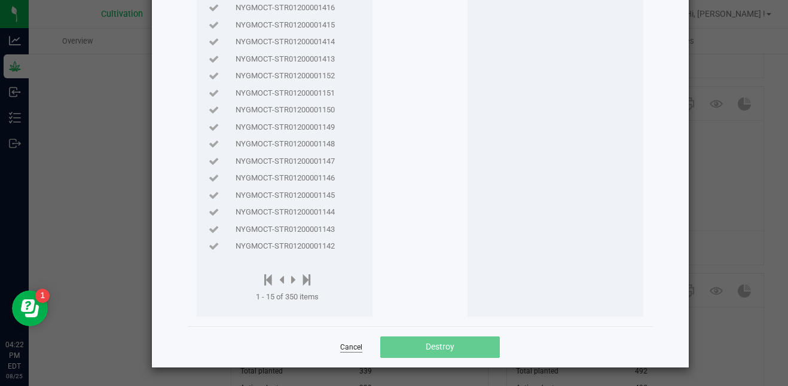
click at [344, 350] on link "Cancel" at bounding box center [351, 347] width 22 height 10
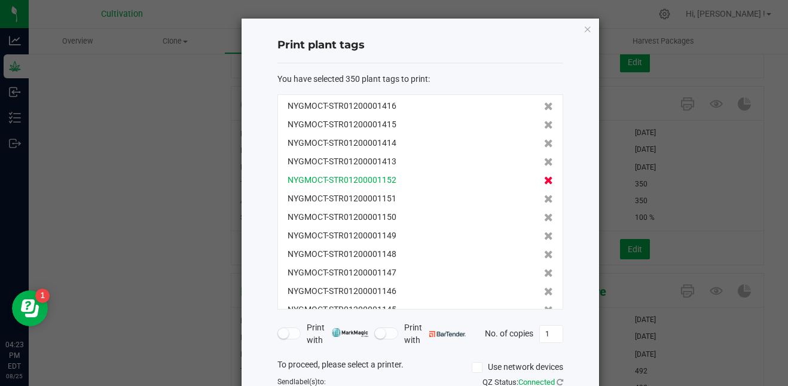
click at [544, 178] on icon at bounding box center [548, 180] width 9 height 8
click at [544, 195] on icon at bounding box center [548, 199] width 9 height 8
click at [544, 178] on icon at bounding box center [548, 180] width 9 height 8
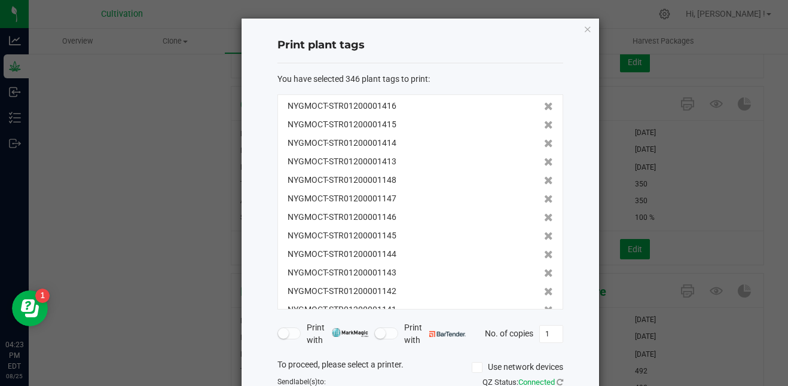
click at [544, 195] on icon at bounding box center [548, 199] width 9 height 8
click at [544, 178] on icon at bounding box center [548, 180] width 9 height 8
click at [544, 195] on icon at bounding box center [548, 199] width 9 height 8
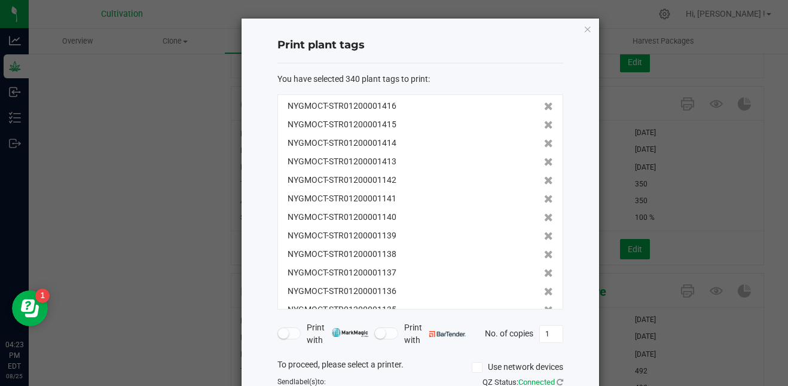
click at [544, 178] on icon at bounding box center [548, 180] width 9 height 8
click at [544, 195] on icon at bounding box center [548, 199] width 9 height 8
click at [544, 178] on icon at bounding box center [548, 180] width 9 height 8
click at [544, 195] on icon at bounding box center [548, 199] width 9 height 8
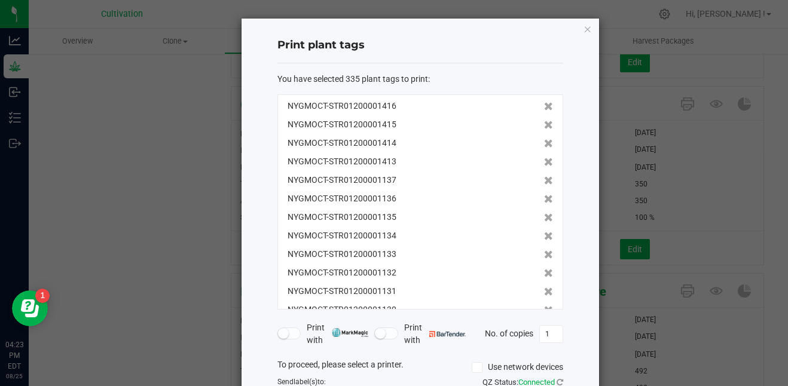
click at [544, 178] on icon at bounding box center [548, 180] width 9 height 8
click at [544, 195] on icon at bounding box center [548, 199] width 9 height 8
click at [544, 178] on icon at bounding box center [548, 180] width 9 height 8
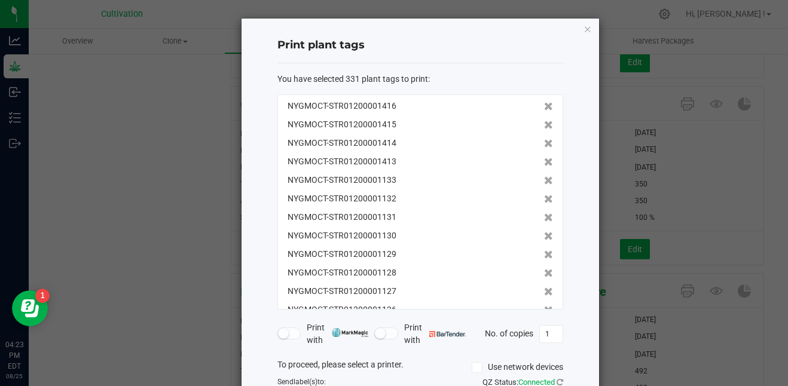
click at [544, 195] on icon at bounding box center [548, 199] width 9 height 8
click at [544, 178] on icon at bounding box center [548, 180] width 9 height 8
click at [544, 195] on icon at bounding box center [548, 199] width 9 height 8
click at [544, 178] on icon at bounding box center [548, 180] width 9 height 8
click at [544, 195] on icon at bounding box center [548, 199] width 9 height 8
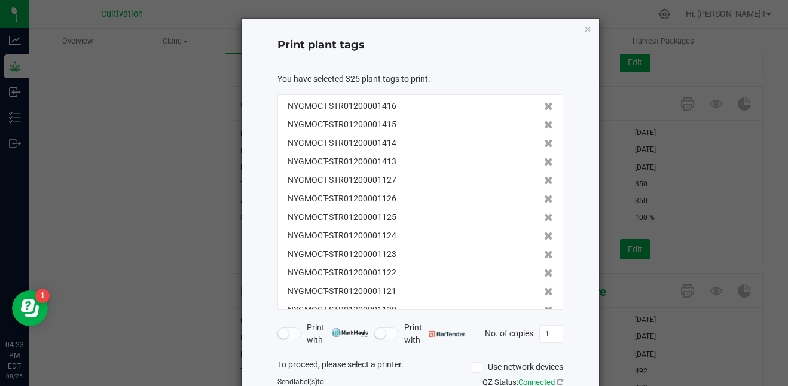
click at [544, 178] on icon at bounding box center [548, 180] width 9 height 8
click at [544, 195] on icon at bounding box center [548, 199] width 9 height 8
click at [544, 178] on icon at bounding box center [548, 180] width 9 height 8
click at [544, 195] on icon at bounding box center [548, 199] width 9 height 8
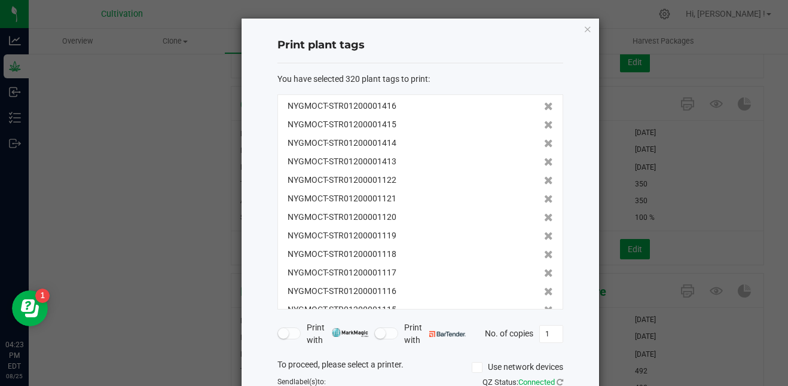
click at [544, 178] on icon at bounding box center [548, 180] width 9 height 8
click at [544, 195] on icon at bounding box center [548, 199] width 9 height 8
click at [544, 178] on icon at bounding box center [548, 180] width 9 height 8
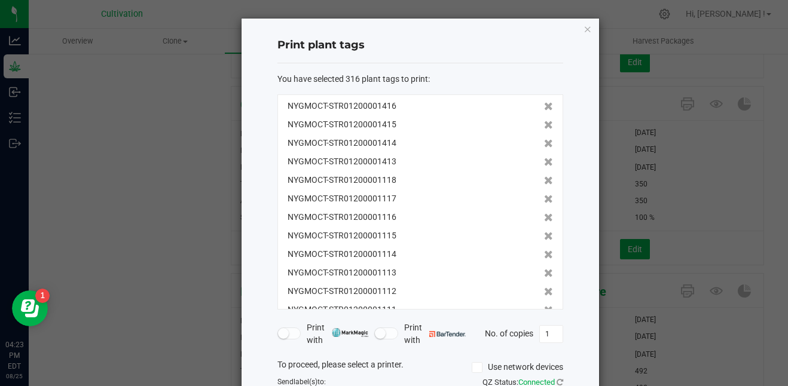
click at [544, 195] on icon at bounding box center [548, 199] width 9 height 8
click at [544, 178] on icon at bounding box center [548, 180] width 9 height 8
click at [544, 195] on icon at bounding box center [548, 199] width 9 height 8
click at [544, 178] on icon at bounding box center [548, 180] width 9 height 8
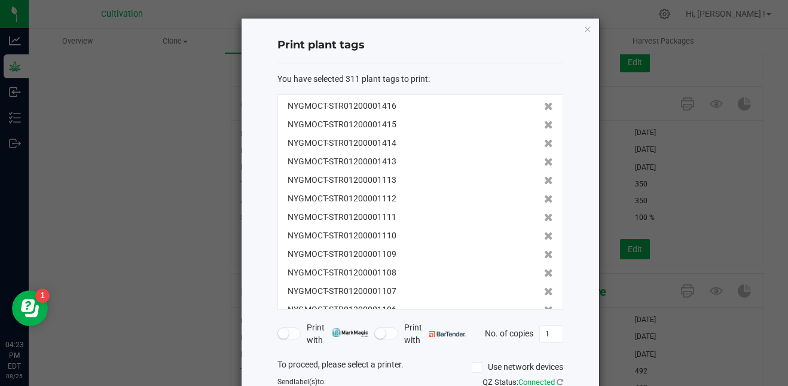
click at [544, 195] on icon at bounding box center [548, 199] width 9 height 8
click at [544, 178] on icon at bounding box center [548, 180] width 9 height 8
click at [544, 195] on icon at bounding box center [548, 199] width 9 height 8
click at [544, 178] on icon at bounding box center [548, 180] width 9 height 8
click at [544, 195] on icon at bounding box center [548, 199] width 9 height 8
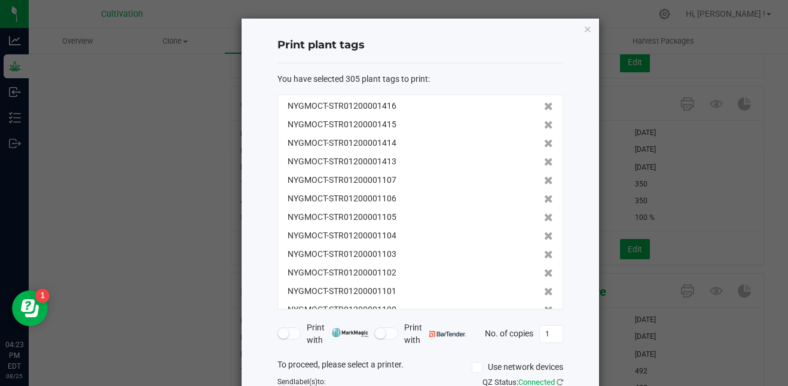
scroll to position [81, 0]
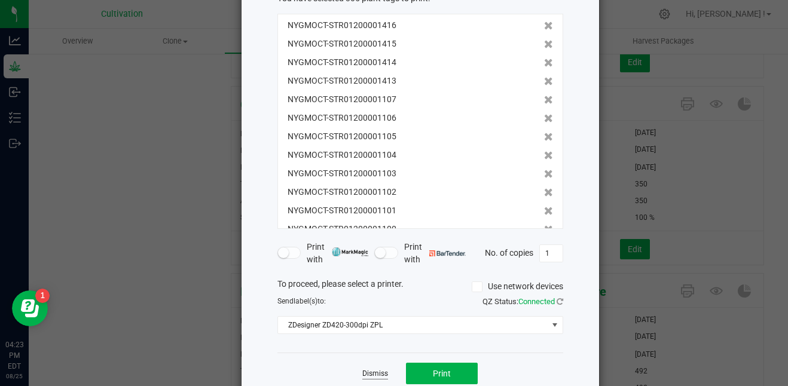
click at [376, 371] on link "Dismiss" at bounding box center [375, 374] width 26 height 10
